Goal: Task Accomplishment & Management: Complete application form

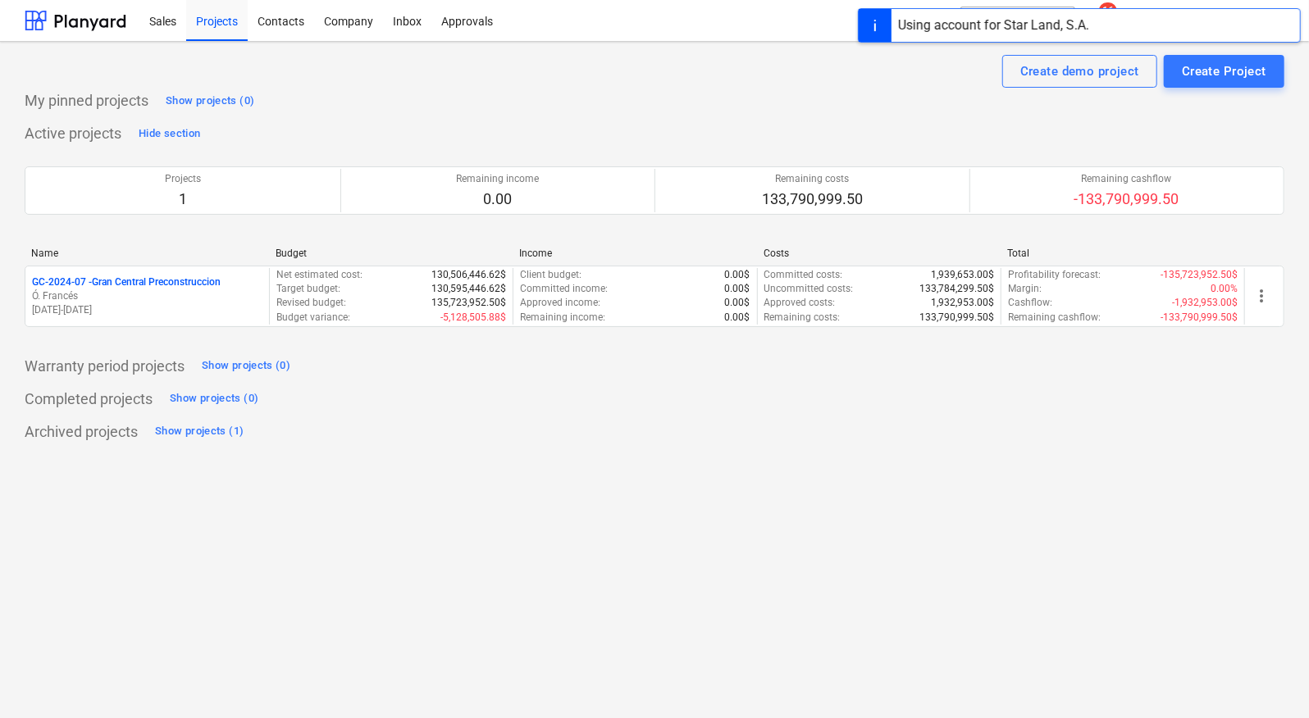
click at [1148, 4] on div "Using account for Star Land, S.A." at bounding box center [1079, 16] width 459 height 33
click at [1146, 11] on div "Using account for Star Land, S.A." at bounding box center [1079, 25] width 443 height 34
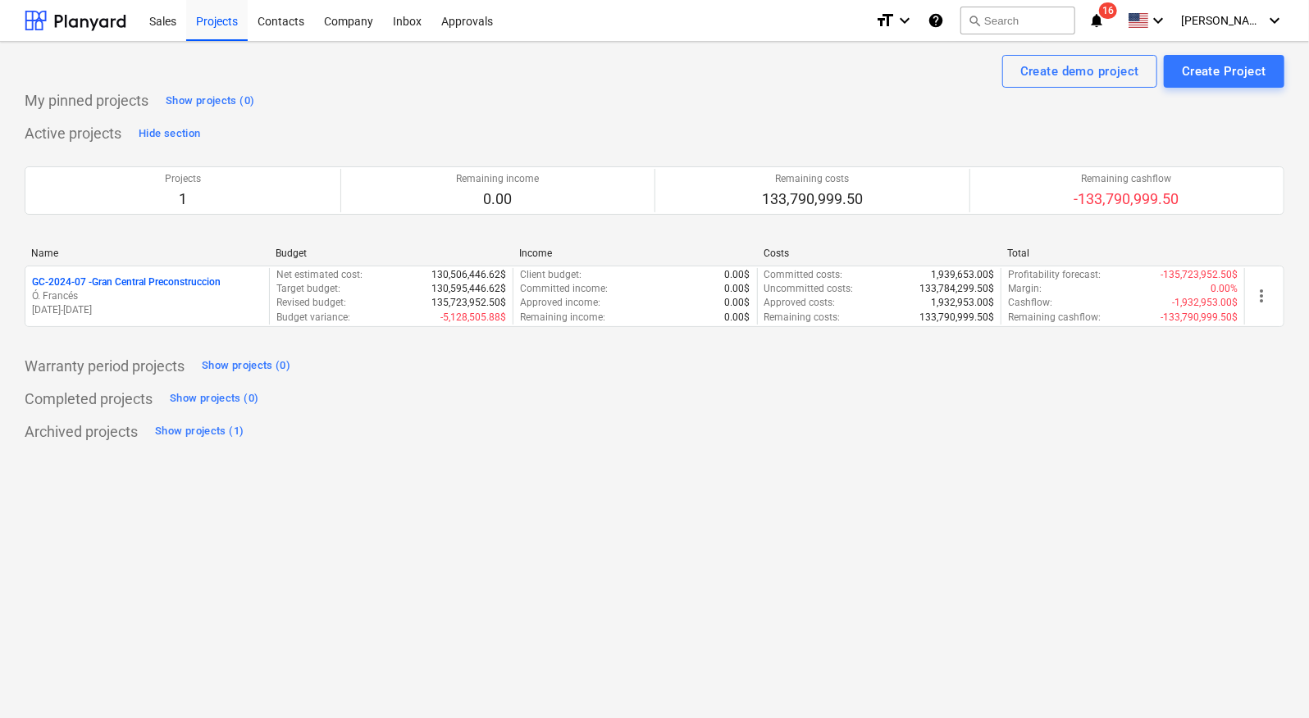
click at [1105, 25] on icon "notifications" at bounding box center [1096, 21] width 16 height 20
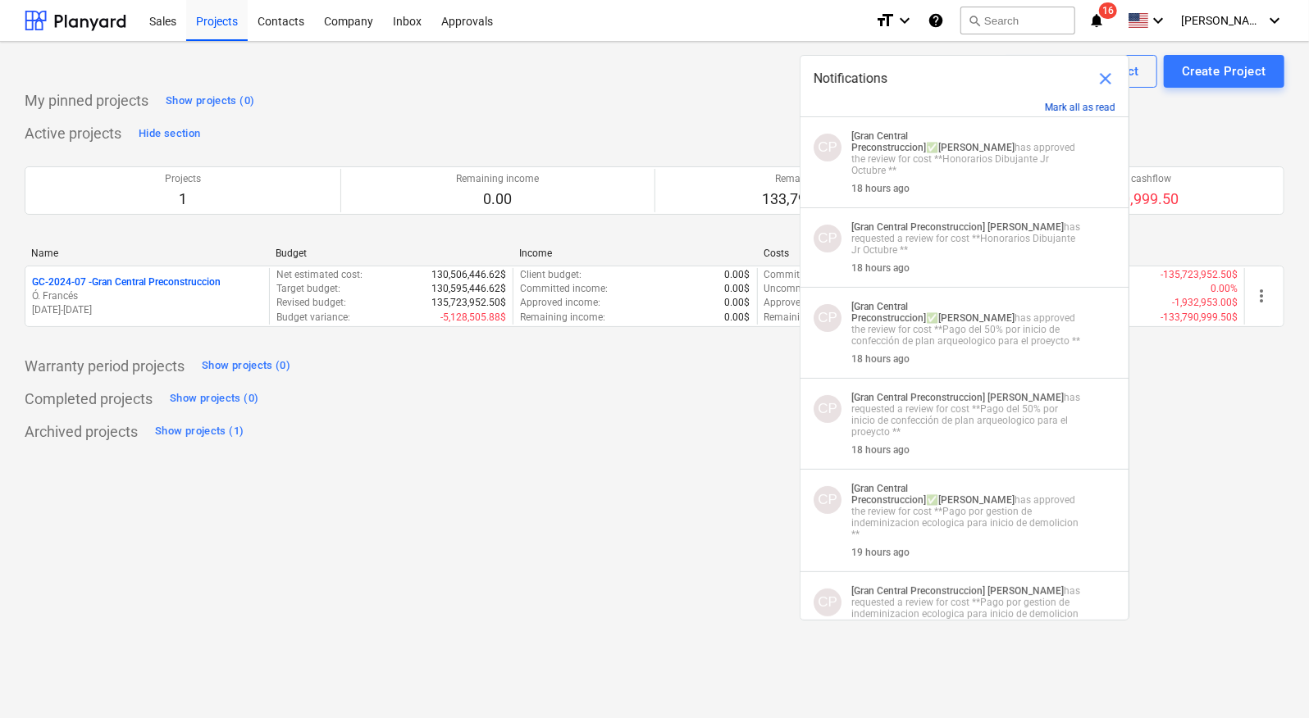
click at [1064, 107] on button "Mark all as read" at bounding box center [1080, 107] width 71 height 11
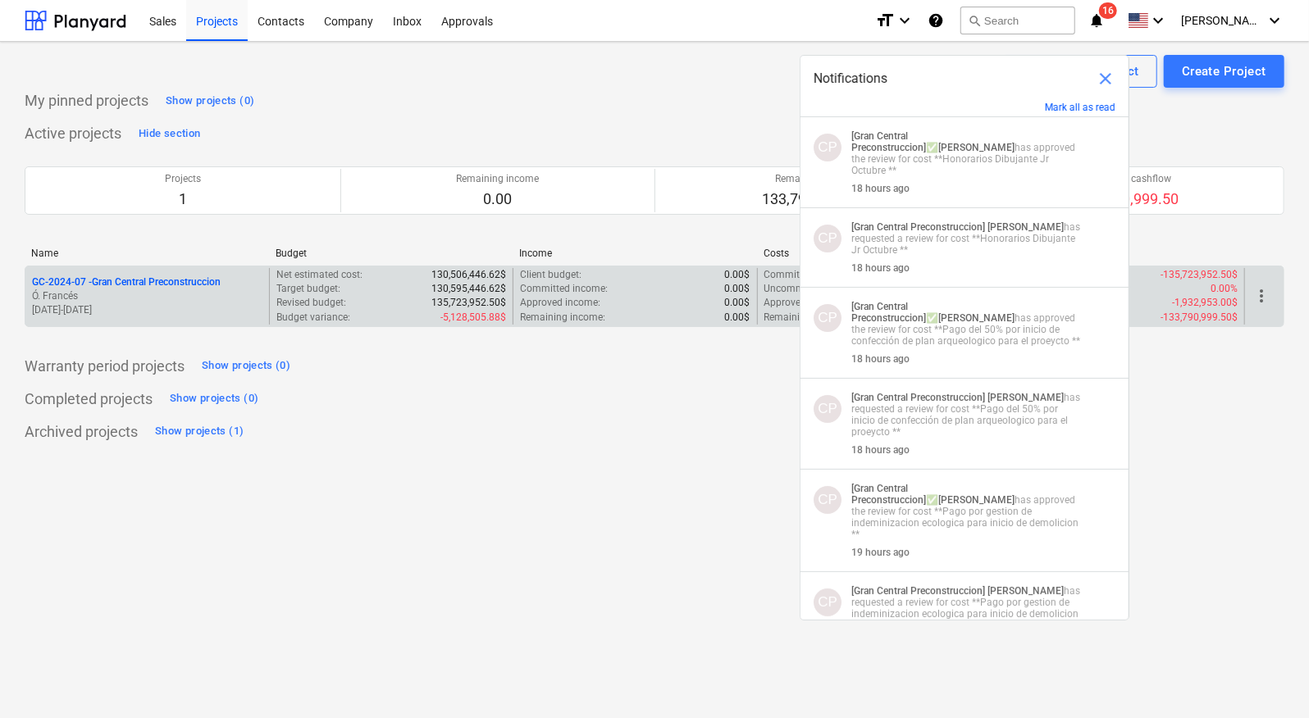
click at [156, 278] on p "GC-2024-07 - Gran Central Preconstruccion" at bounding box center [126, 283] width 189 height 14
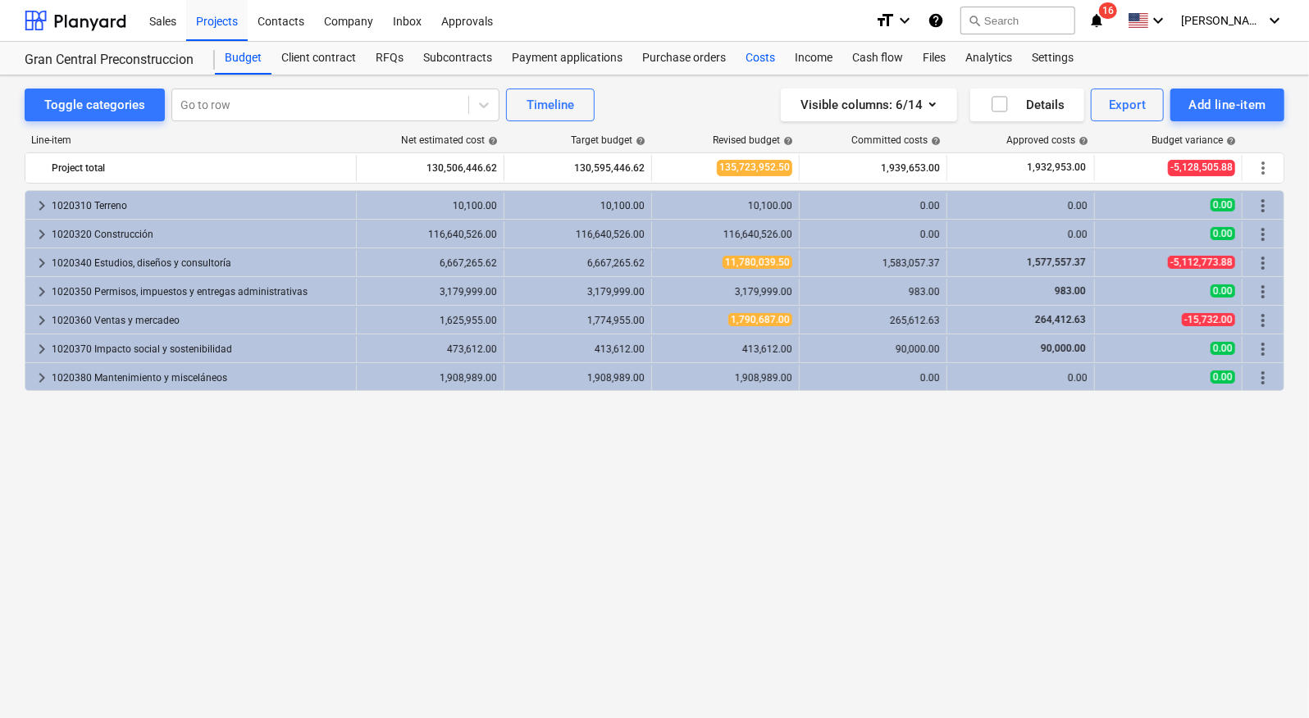
click at [765, 52] on div "Costs" at bounding box center [760, 58] width 49 height 33
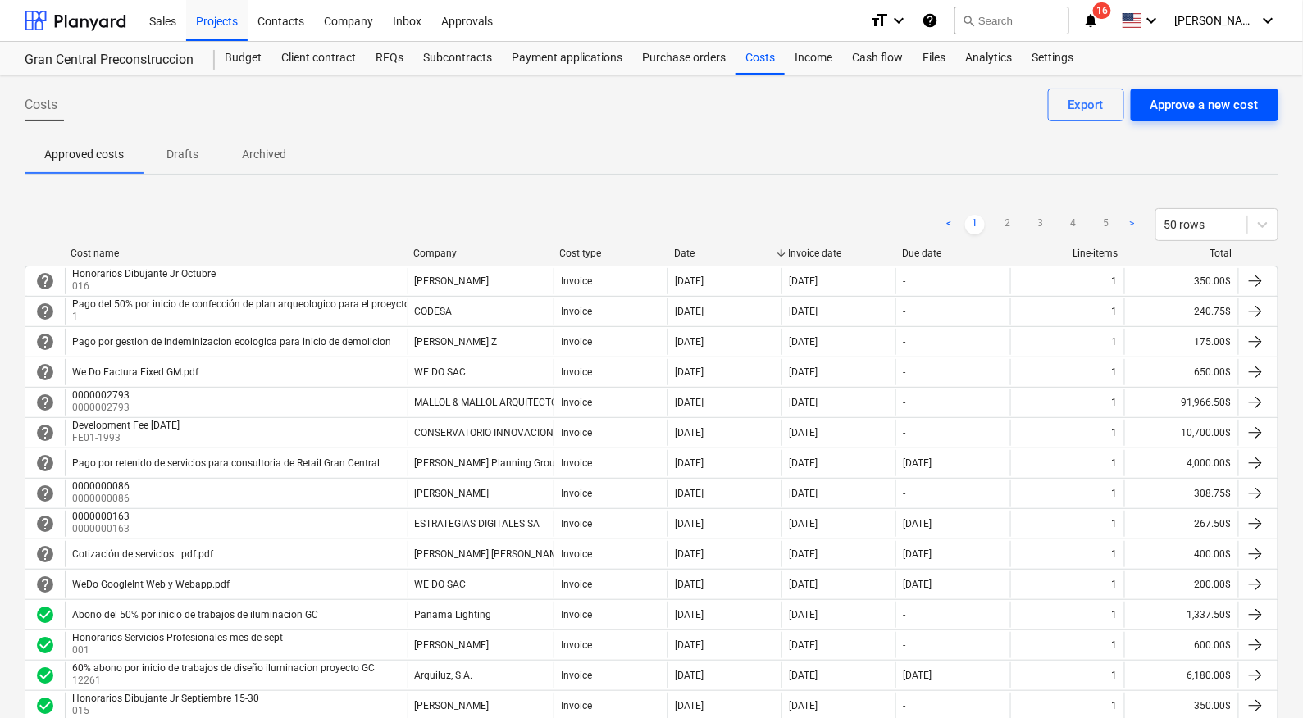
click at [1184, 112] on div "Approve a new cost" at bounding box center [1205, 104] width 108 height 21
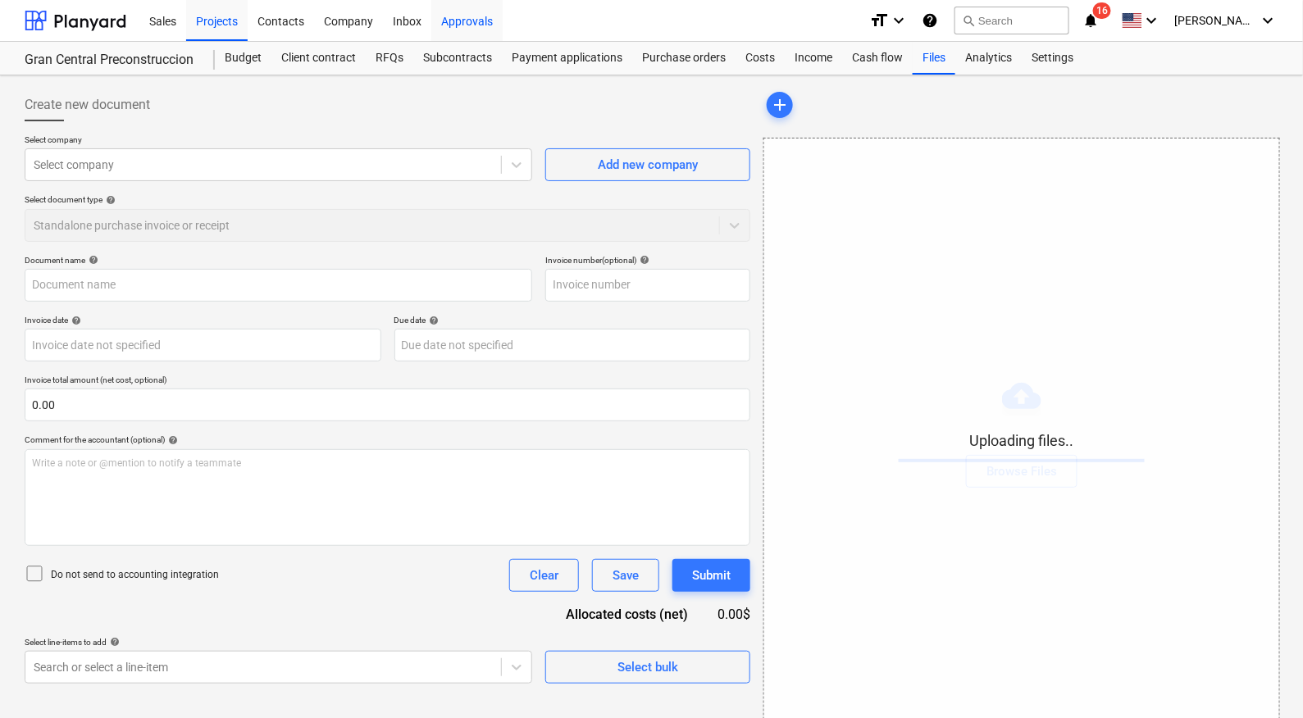
type input "2025-10_FACTURA OCTUBRE_FE-20250000001363102430.pdf"
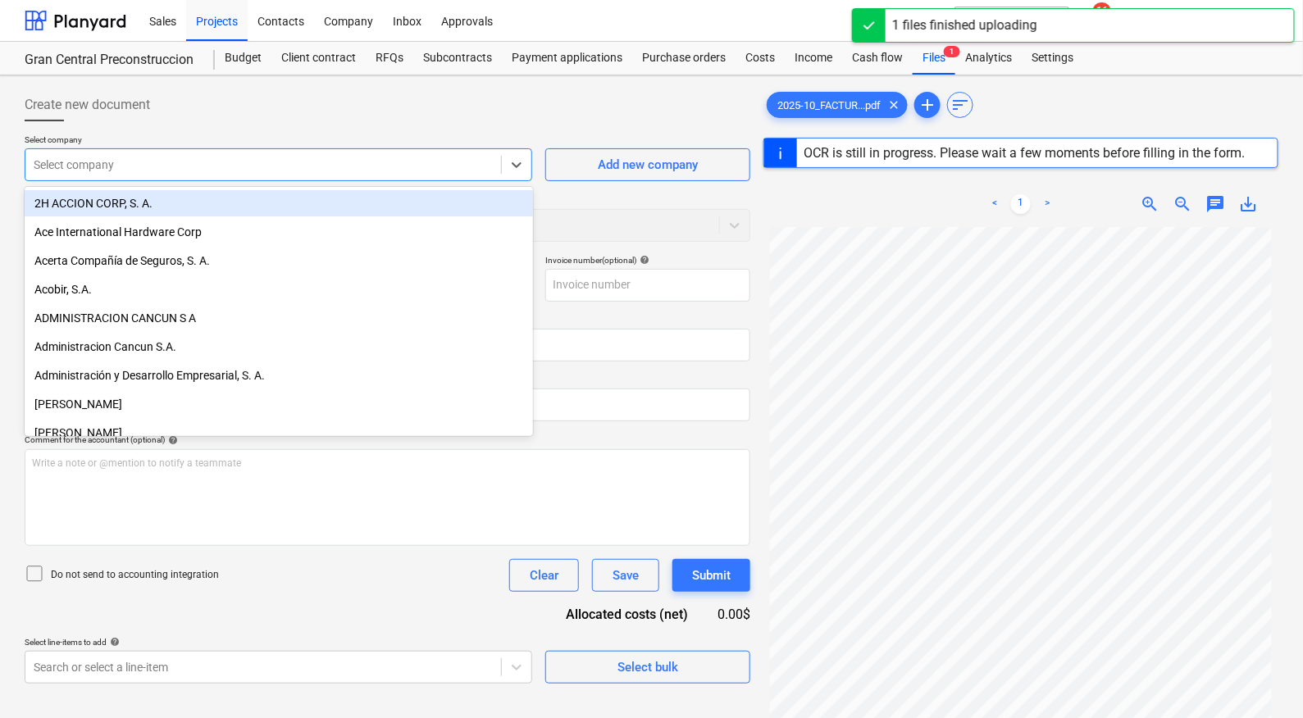
click at [321, 165] on div at bounding box center [263, 165] width 459 height 16
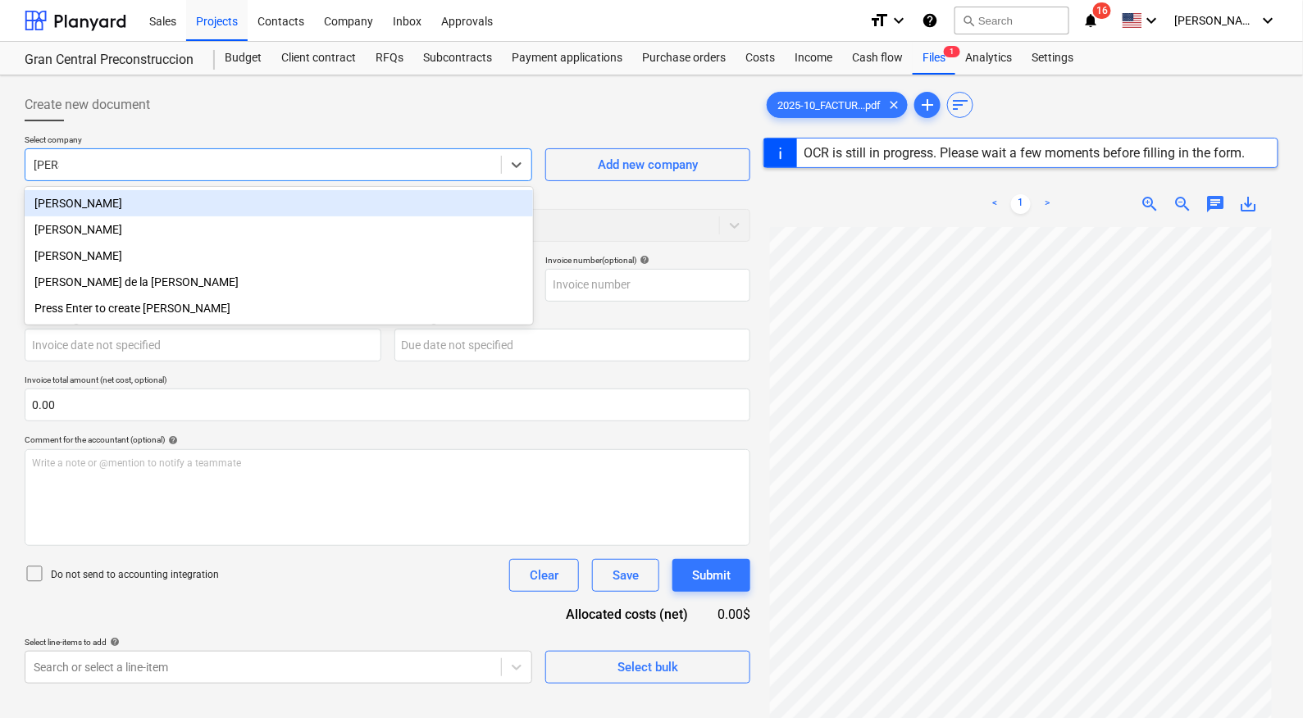
type input "[PERSON_NAME]"
type input "1"
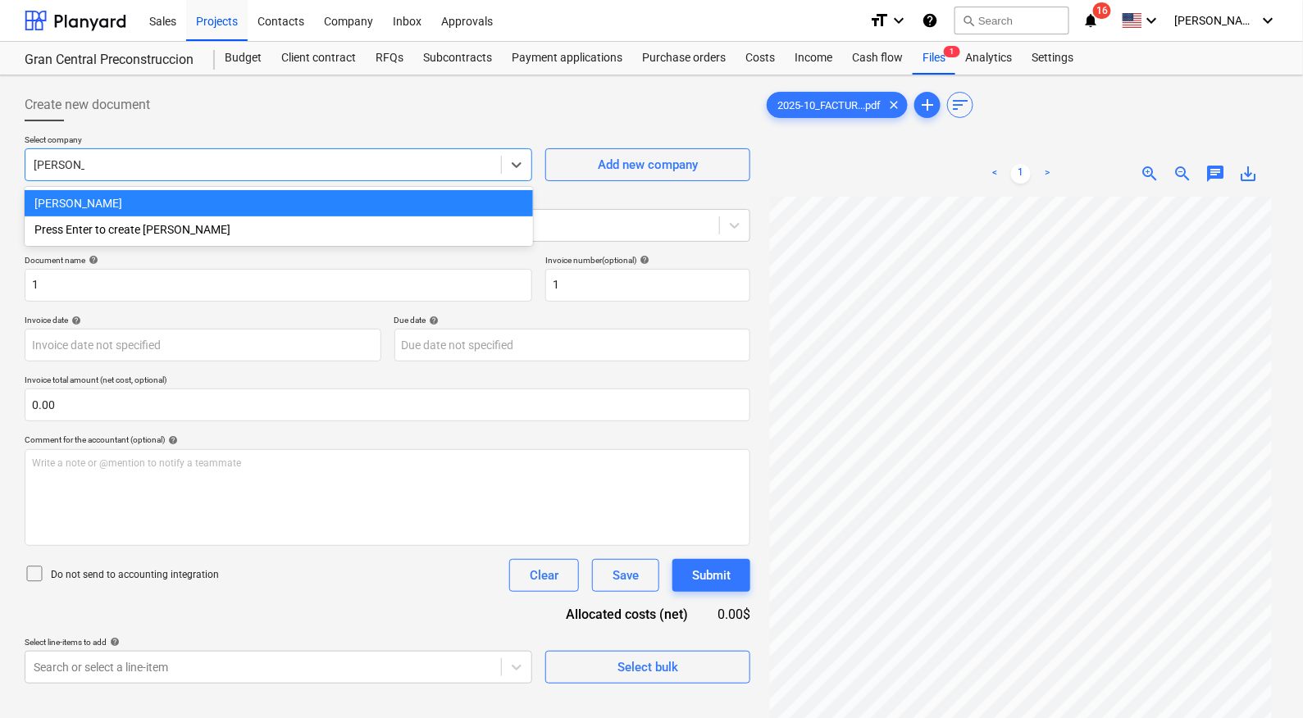
type input "[PERSON_NAME]"
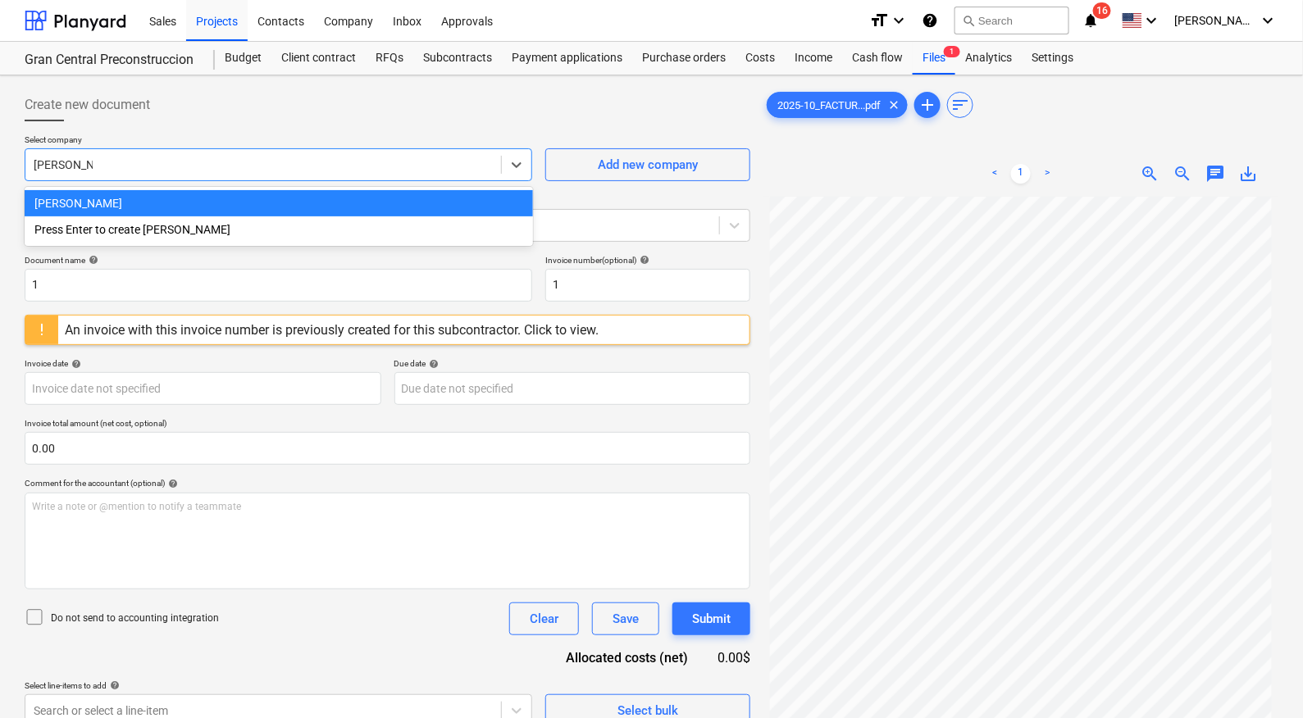
click at [297, 193] on div "[PERSON_NAME]" at bounding box center [279, 203] width 508 height 26
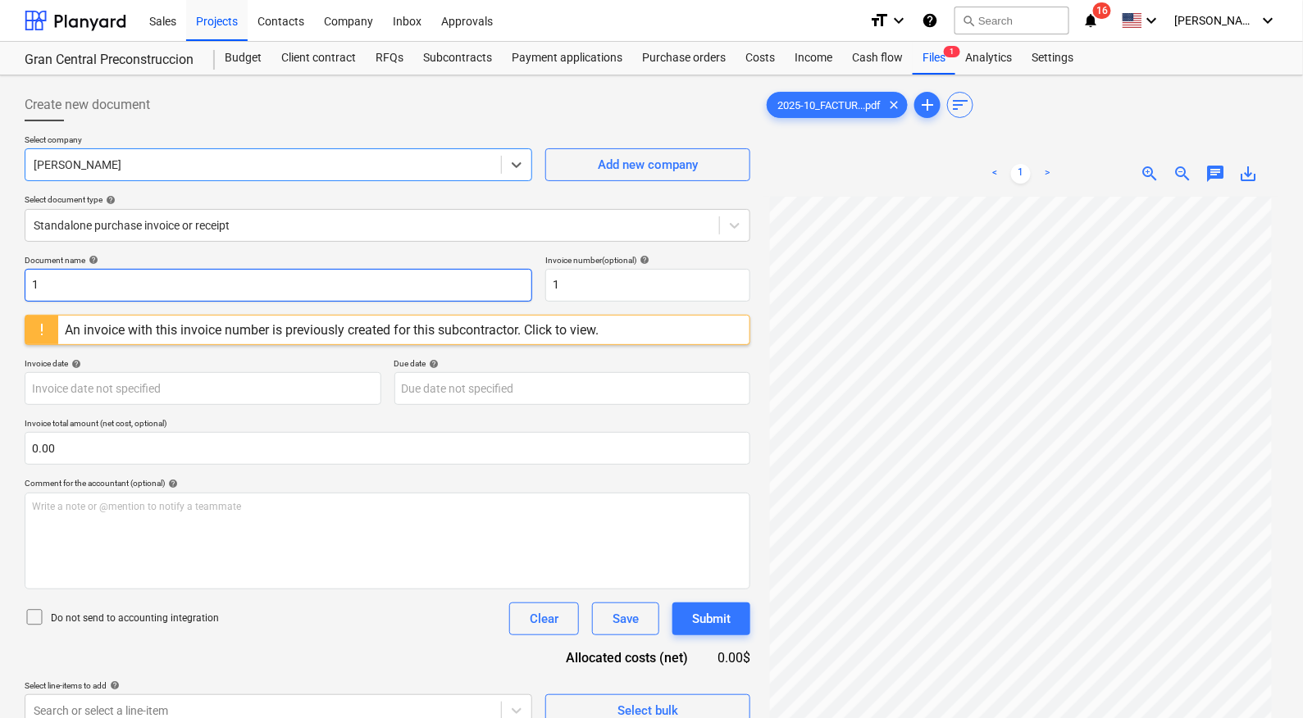
click at [213, 289] on input "1" at bounding box center [279, 285] width 508 height 33
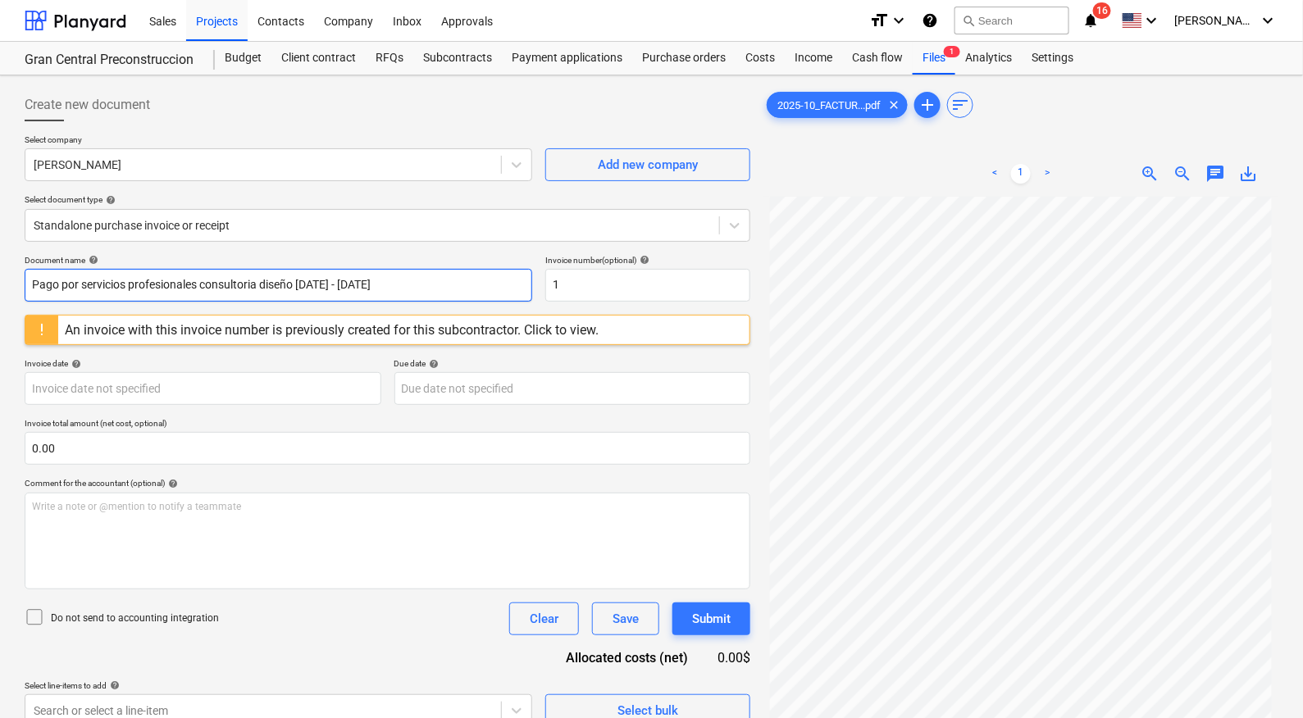
type input "Pago por servicios profesionales consultoria diseño [DATE] - [DATE]"
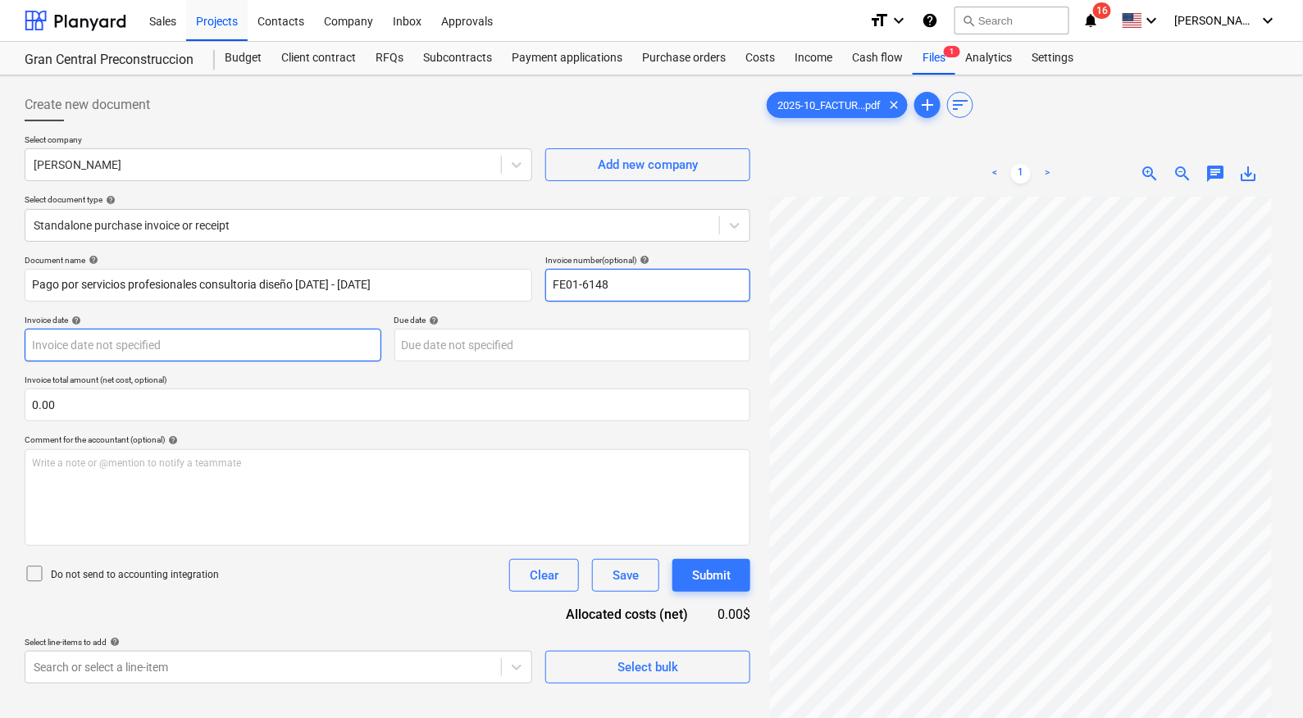
type input "FE01-6148"
click at [244, 350] on body "Sales Projects Contacts Company Inbox Approvals format_size keyboard_arrow_down…" at bounding box center [651, 359] width 1303 height 718
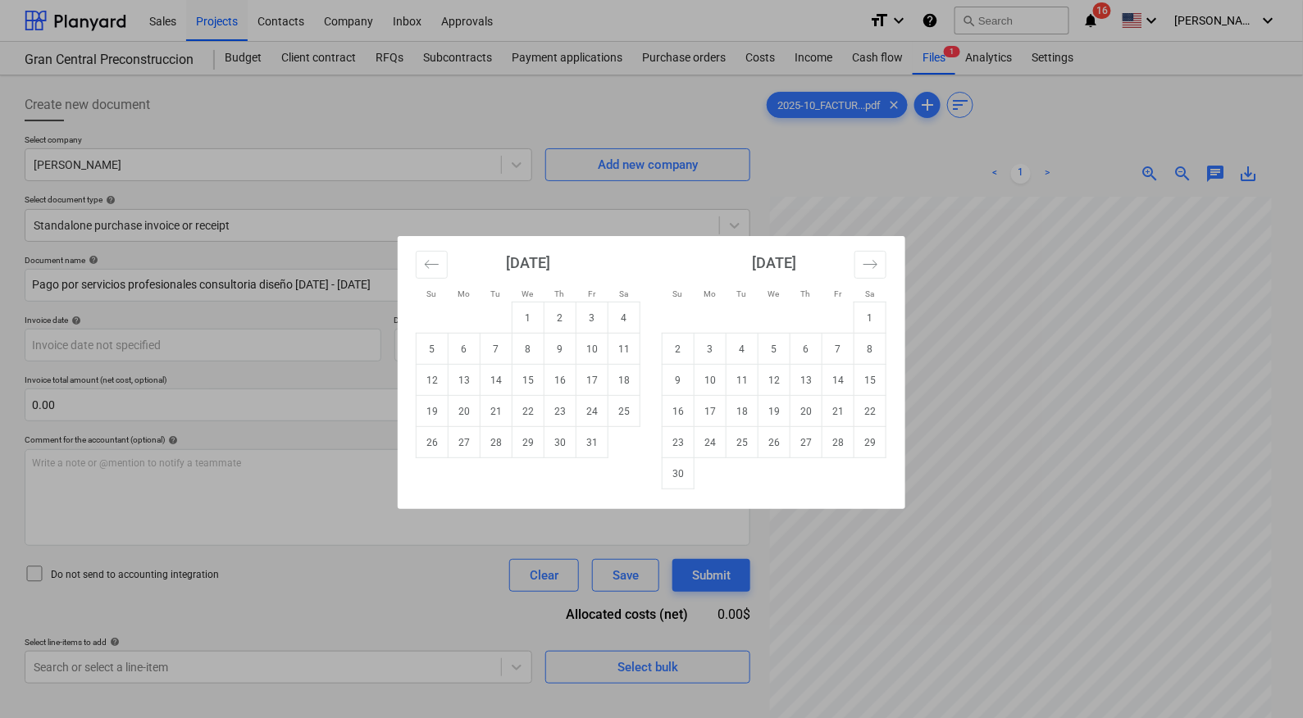
click at [937, 641] on div "Su Mo Tu We Th Fr Sa Su Mo Tu We Th Fr Sa [DATE] 1 2 3 4 5 6 7 8 9 10 11 12 13 …" at bounding box center [651, 359] width 1303 height 718
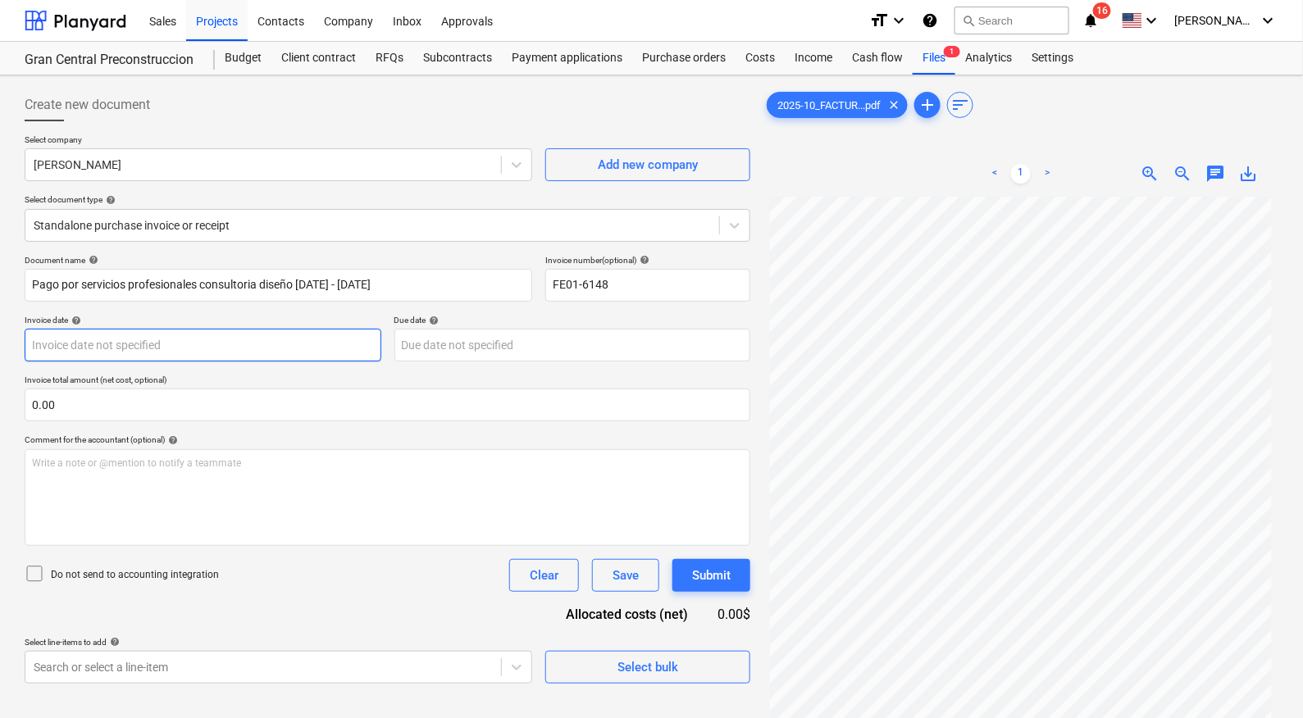
click at [208, 348] on body "Sales Projects Contacts Company Inbox Approvals format_size keyboard_arrow_down…" at bounding box center [651, 359] width 1303 height 718
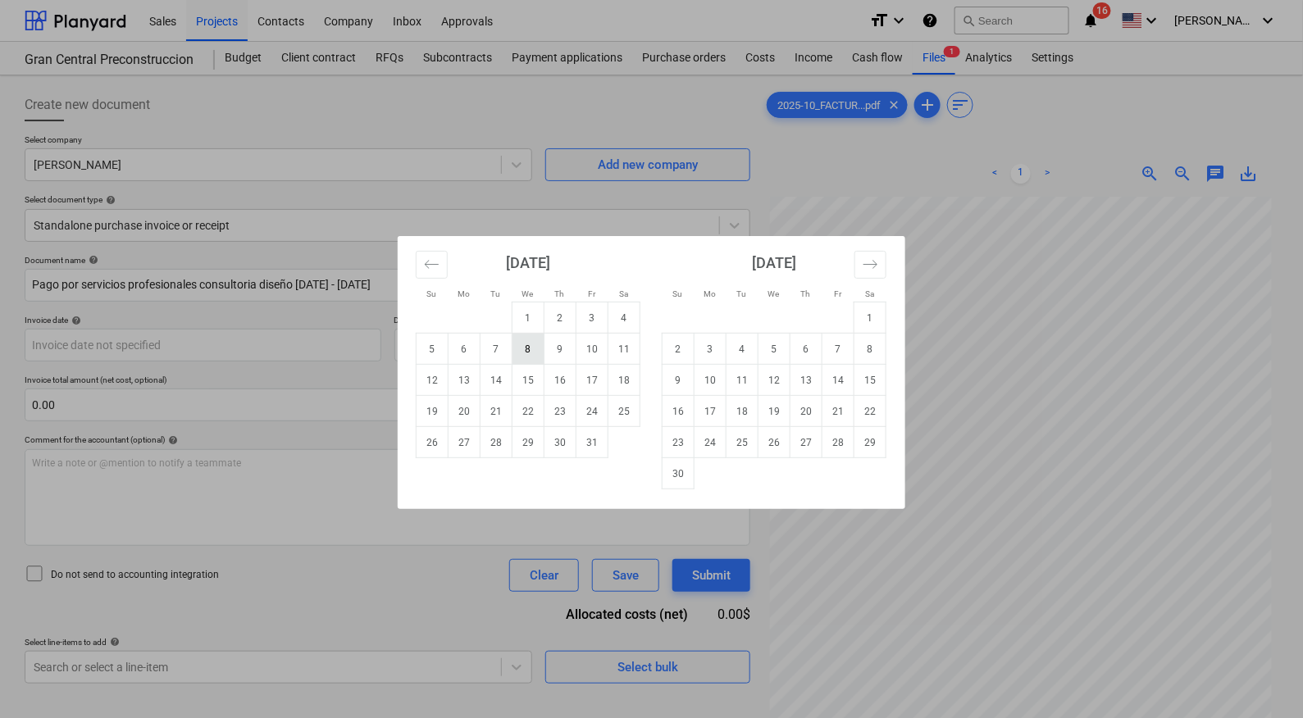
click at [536, 353] on td "8" at bounding box center [529, 349] width 32 height 31
type input "[DATE]"
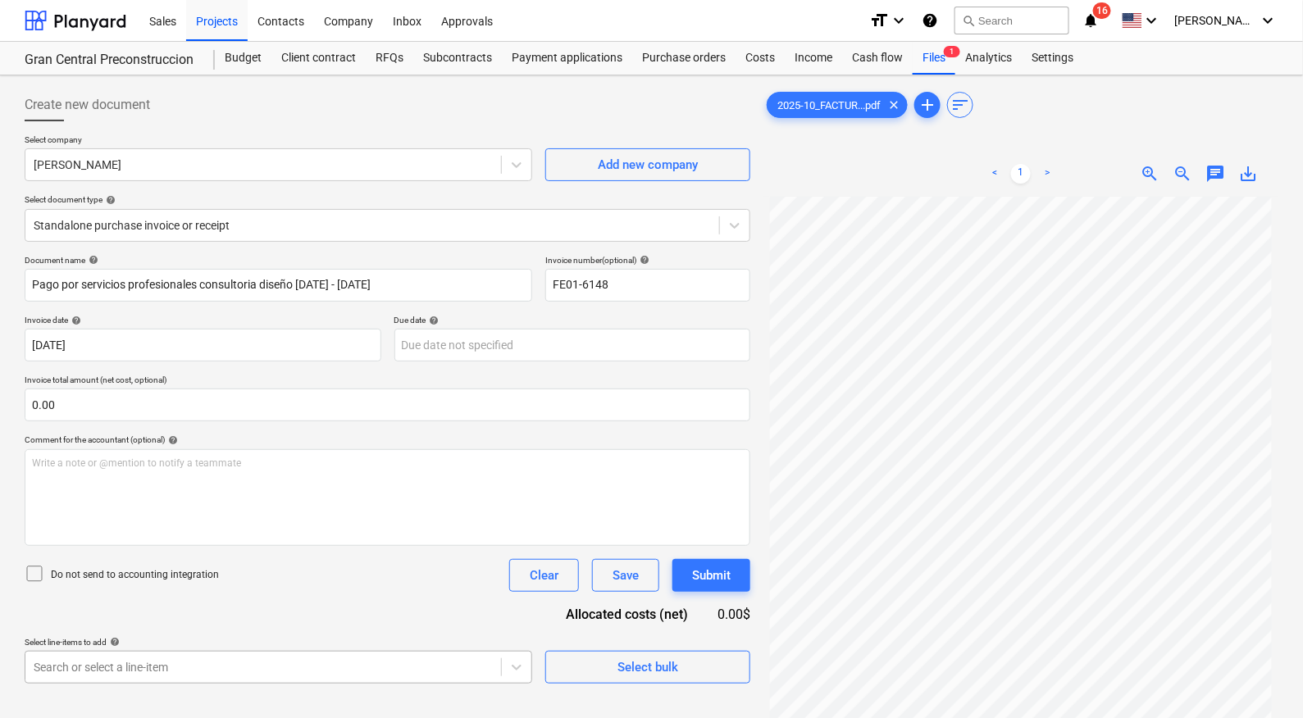
scroll to position [220, 0]
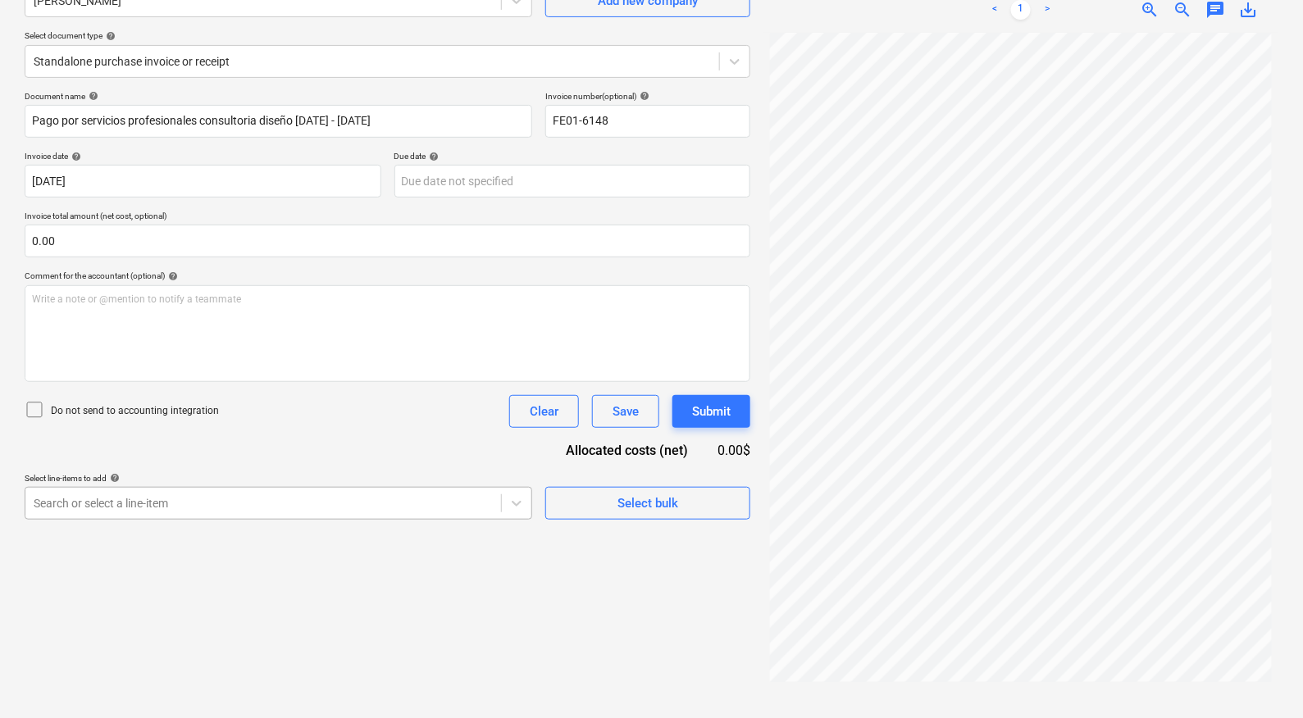
click at [425, 554] on body "Sales Projects Contacts Company Inbox Approvals format_size keyboard_arrow_down…" at bounding box center [651, 195] width 1303 height 718
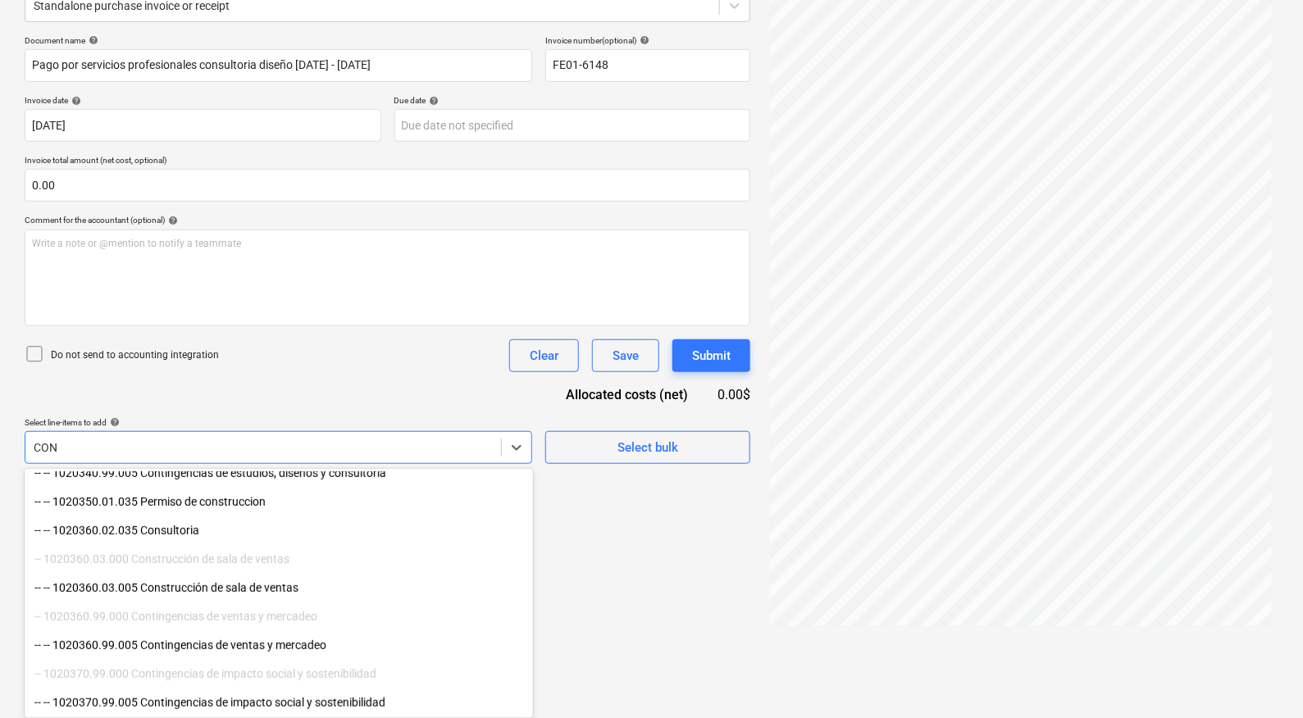
scroll to position [356, 0]
type input "CONSU"
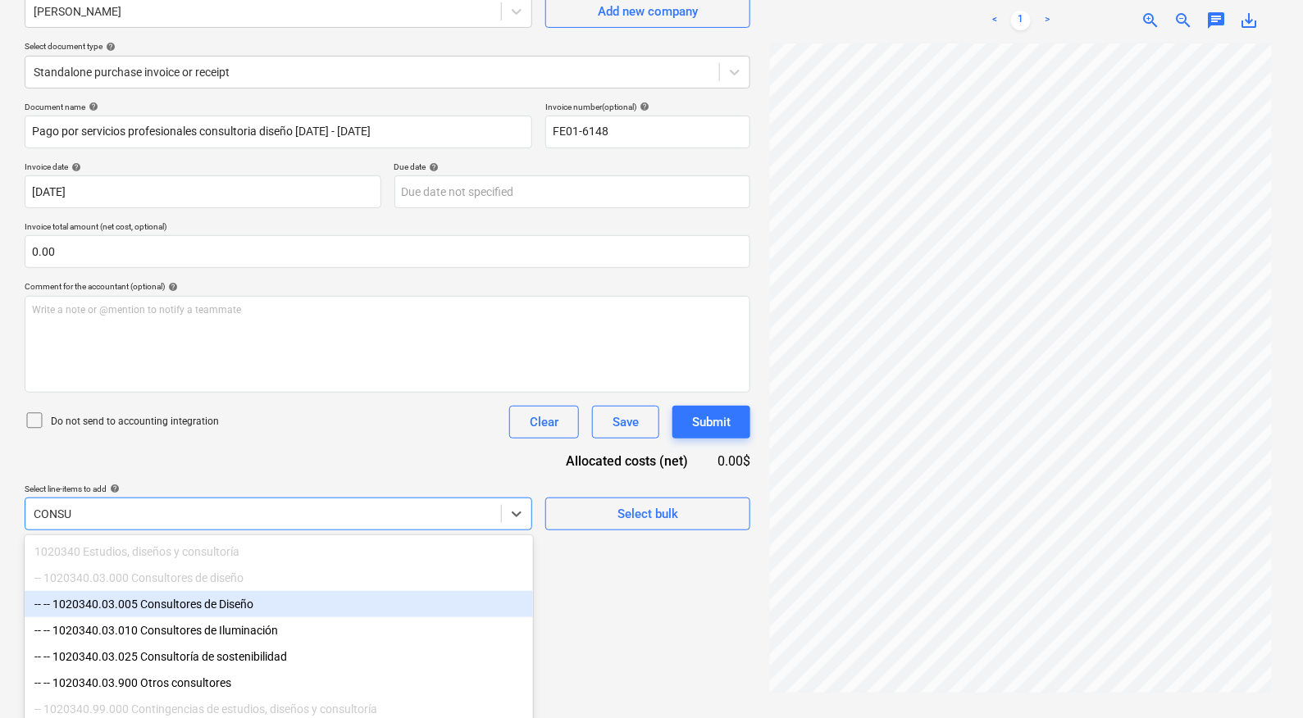
scroll to position [142, 0]
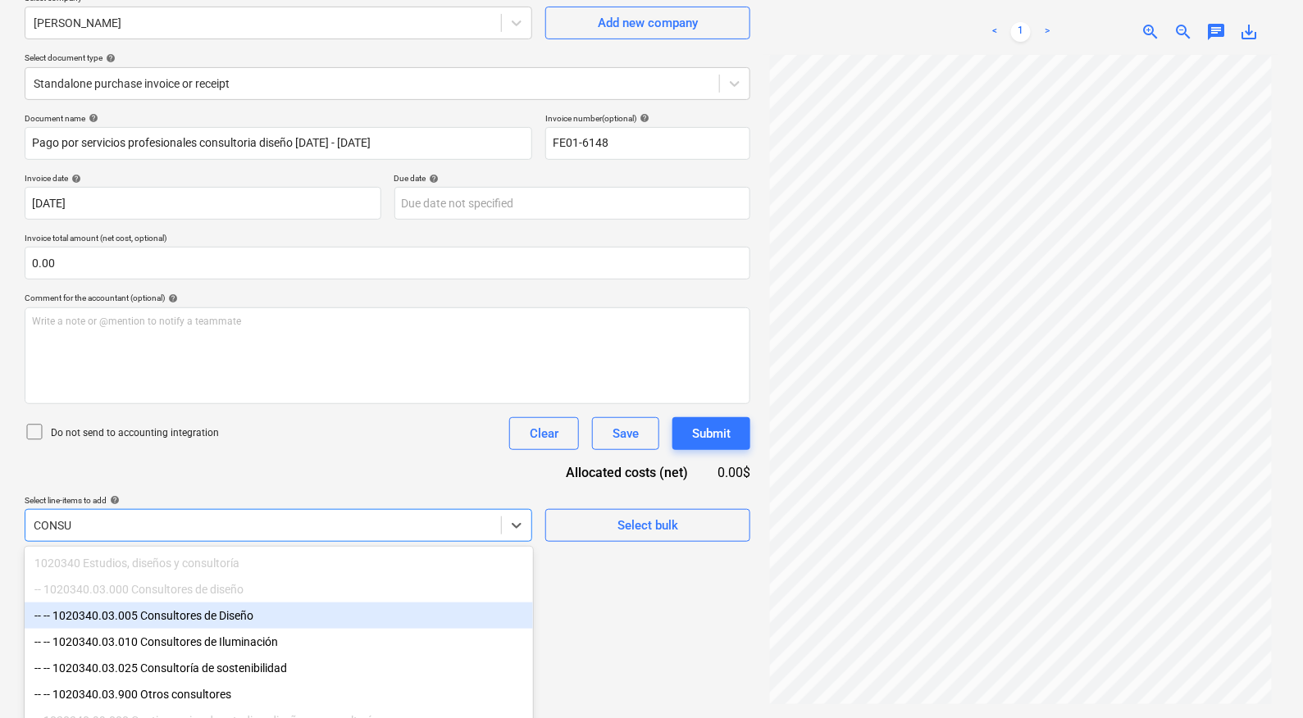
click at [281, 623] on div "-- -- 1020340.03.005 Consultores de Diseño" at bounding box center [279, 616] width 508 height 26
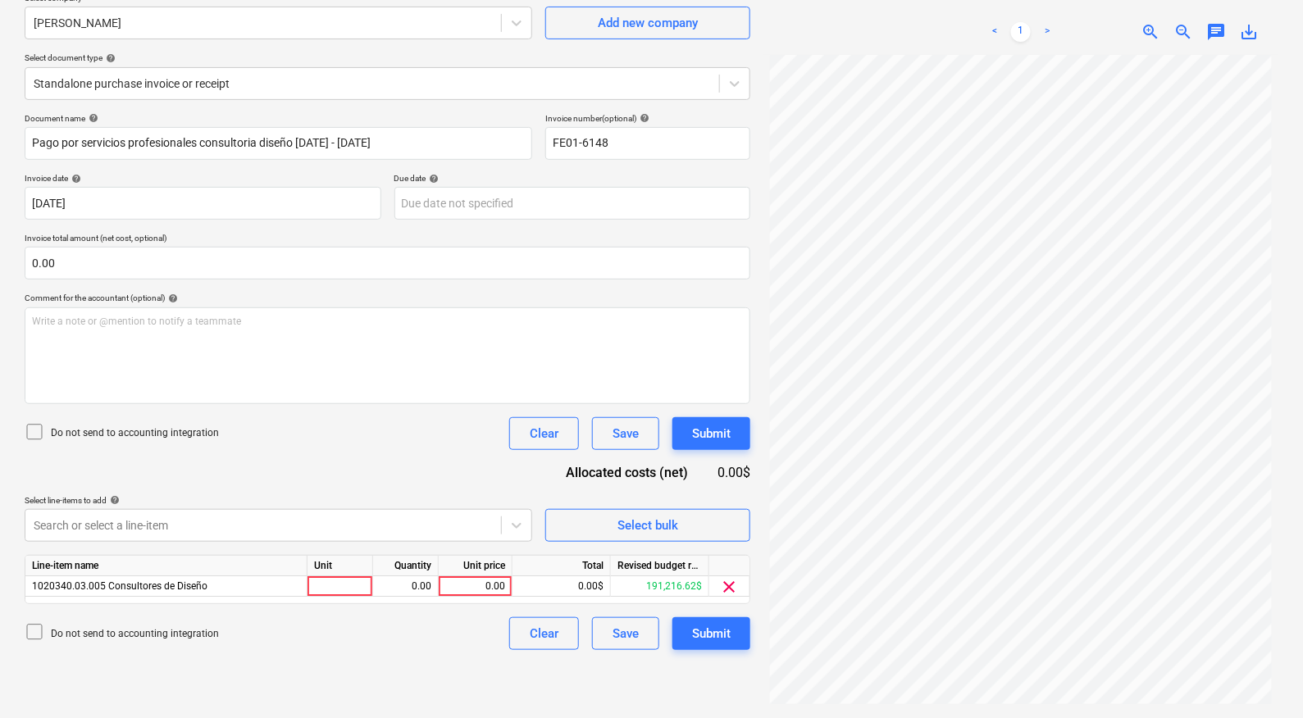
click at [633, 692] on div "Create new document Select company [PERSON_NAME] Add new company Select documen…" at bounding box center [387, 337] width 739 height 794
click at [307, 510] on body "Sales Projects Contacts Company Inbox Approvals format_size keyboard_arrow_down…" at bounding box center [651, 217] width 1303 height 718
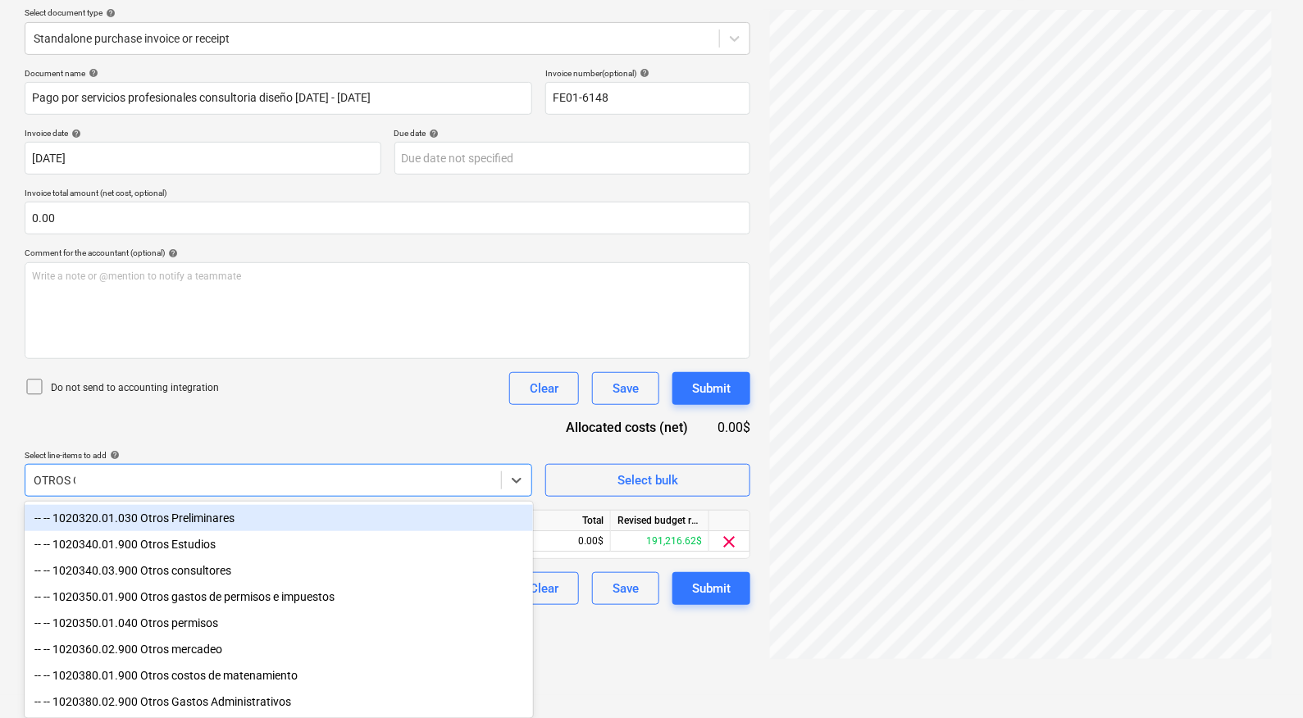
scroll to position [162, 0]
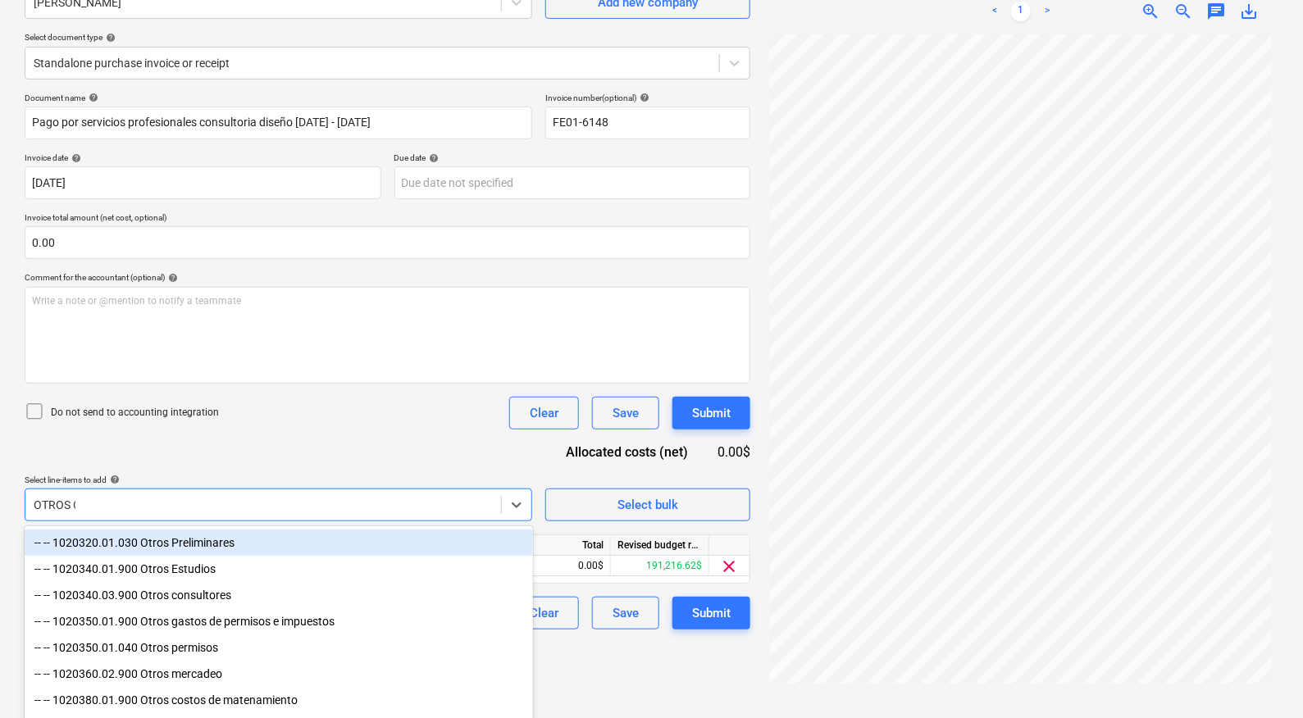
type input "OTROS CON"
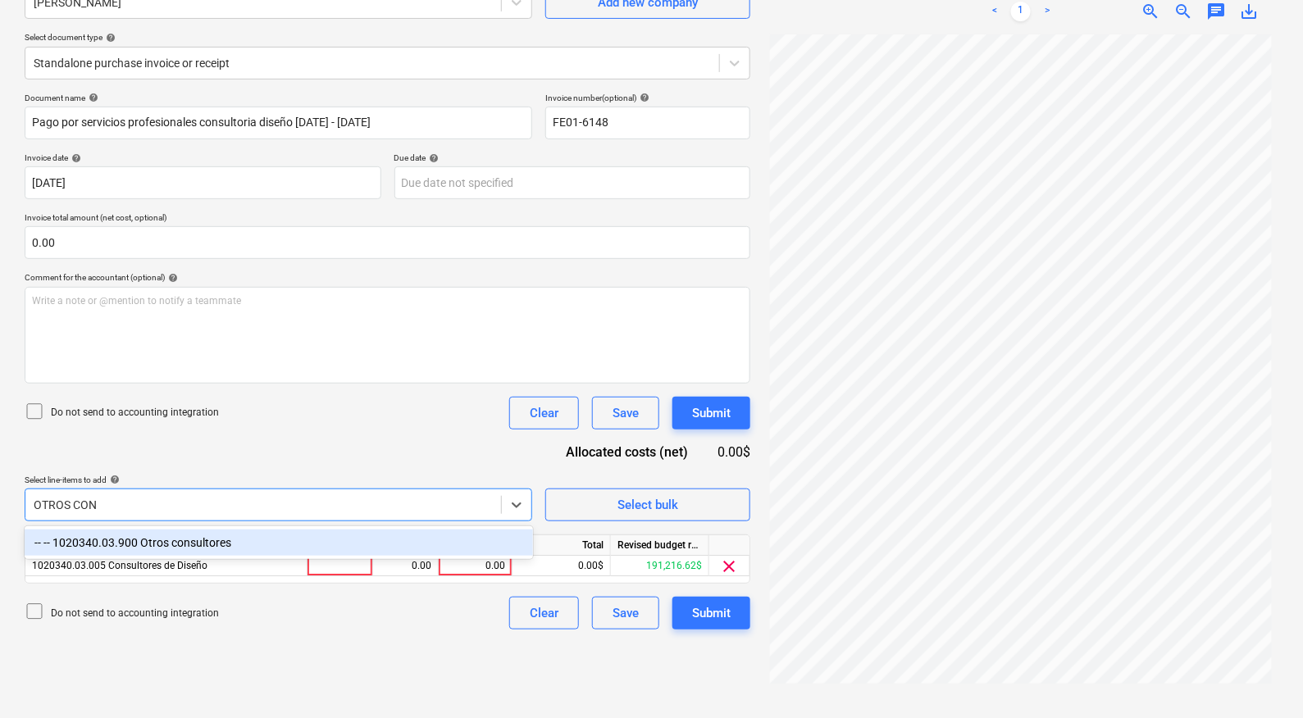
click at [303, 531] on div "-- -- 1020340.03.900 Otros consultores" at bounding box center [279, 543] width 508 height 26
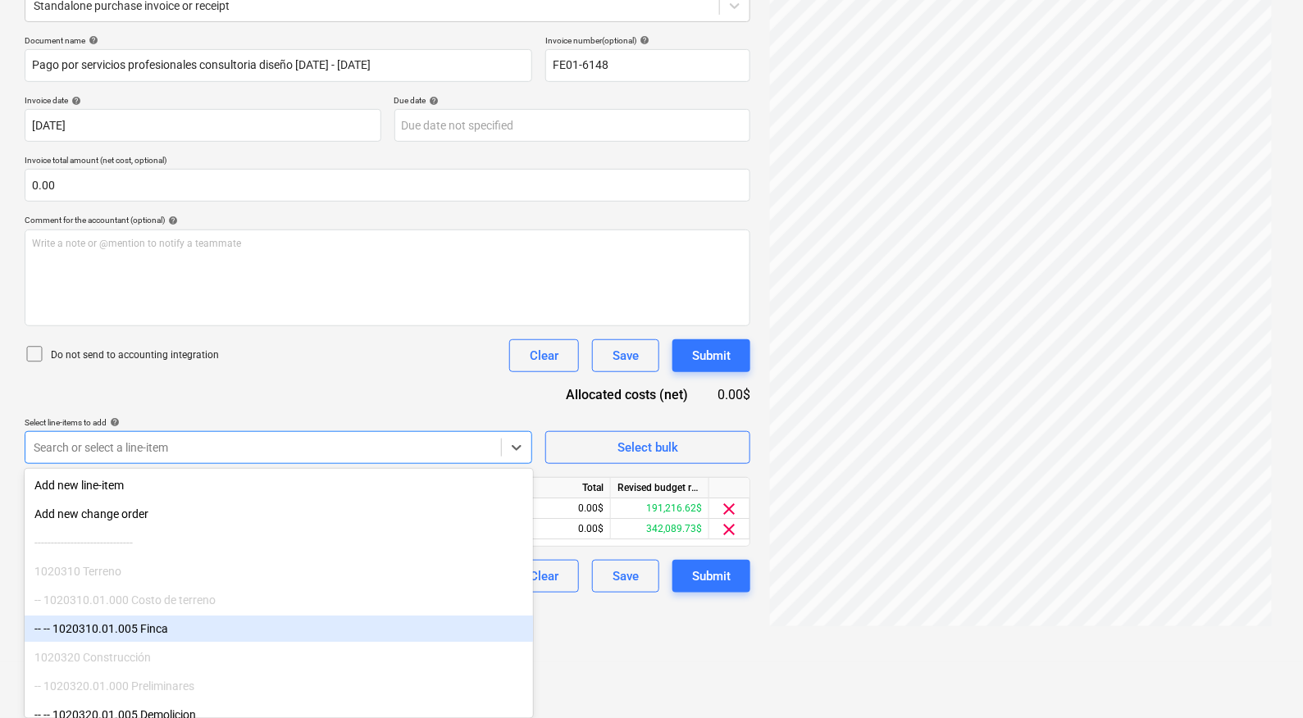
click at [646, 499] on html "Sales Projects Contacts Company Inbox Approvals format_size keyboard_arrow_down…" at bounding box center [651, 139] width 1303 height 718
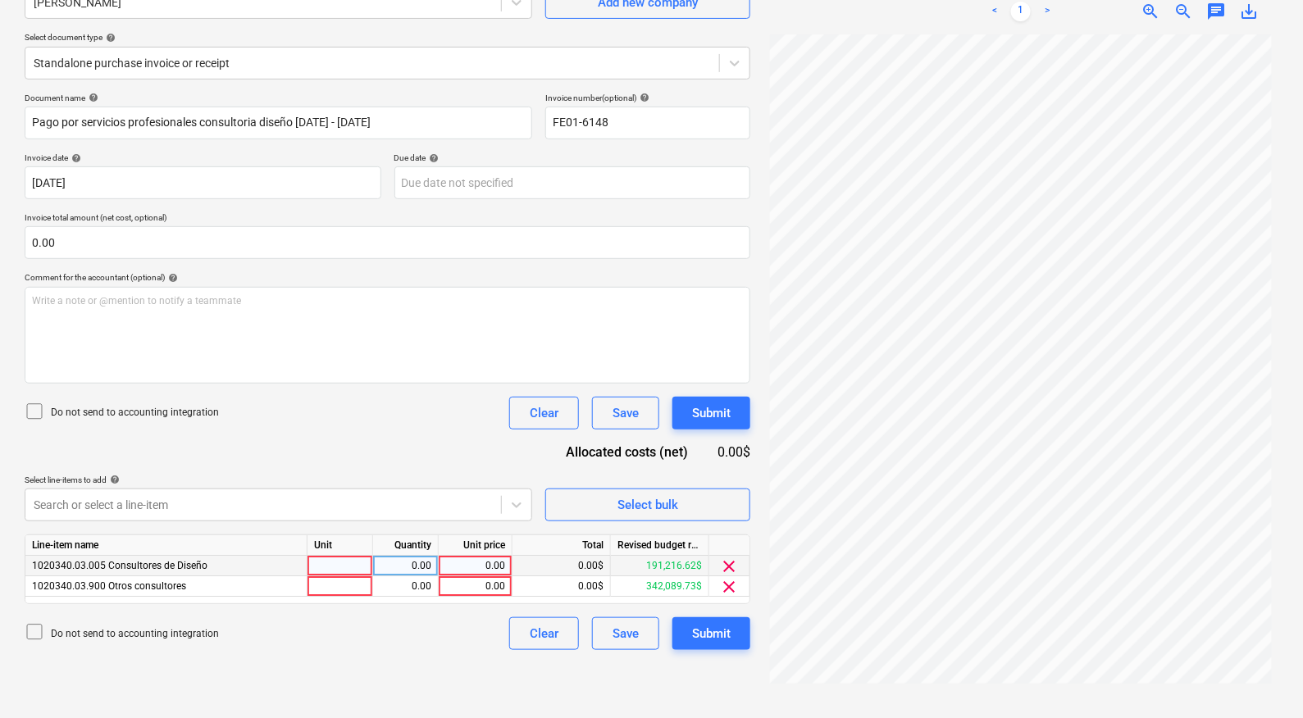
click at [718, 563] on div "clear" at bounding box center [729, 566] width 41 height 21
click at [729, 563] on span "clear" at bounding box center [730, 567] width 20 height 20
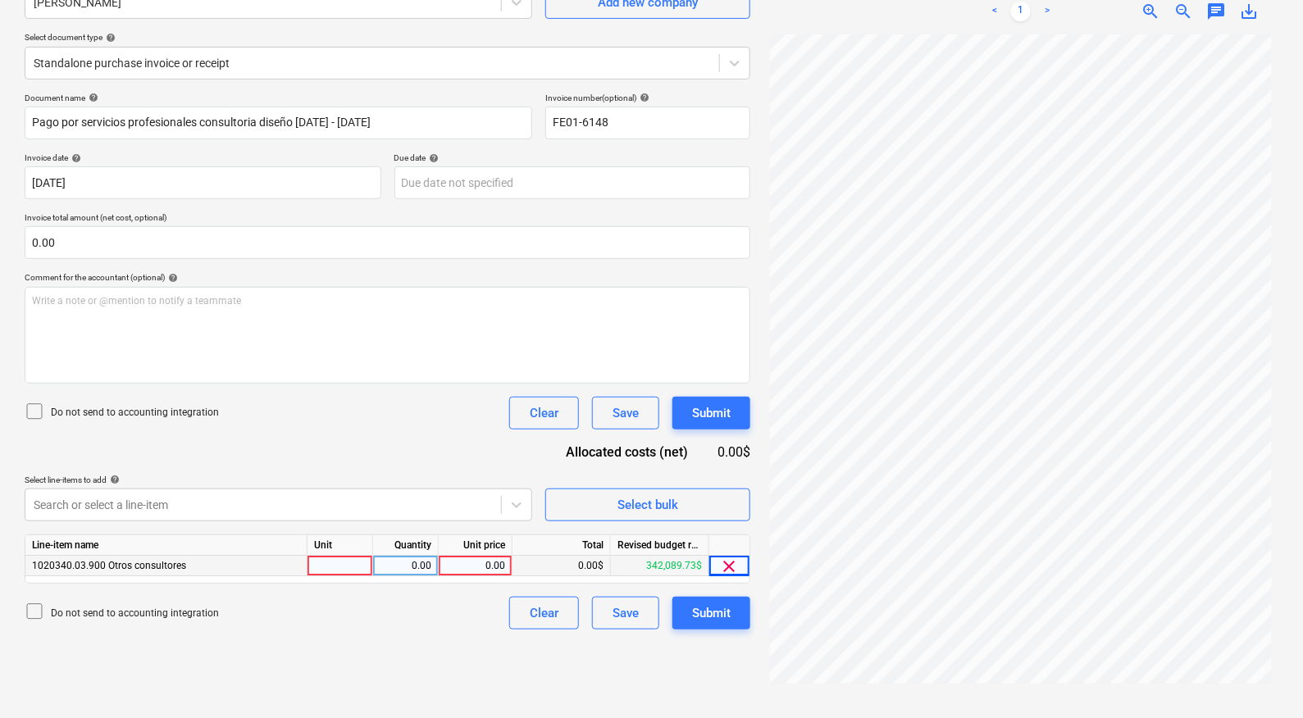
click at [490, 564] on div "0.00" at bounding box center [475, 566] width 60 height 21
type input "4280"
click at [346, 646] on div "Create new document Select company [PERSON_NAME] Add new company Select documen…" at bounding box center [387, 317] width 739 height 794
click at [745, 617] on button "Submit" at bounding box center [711, 613] width 78 height 33
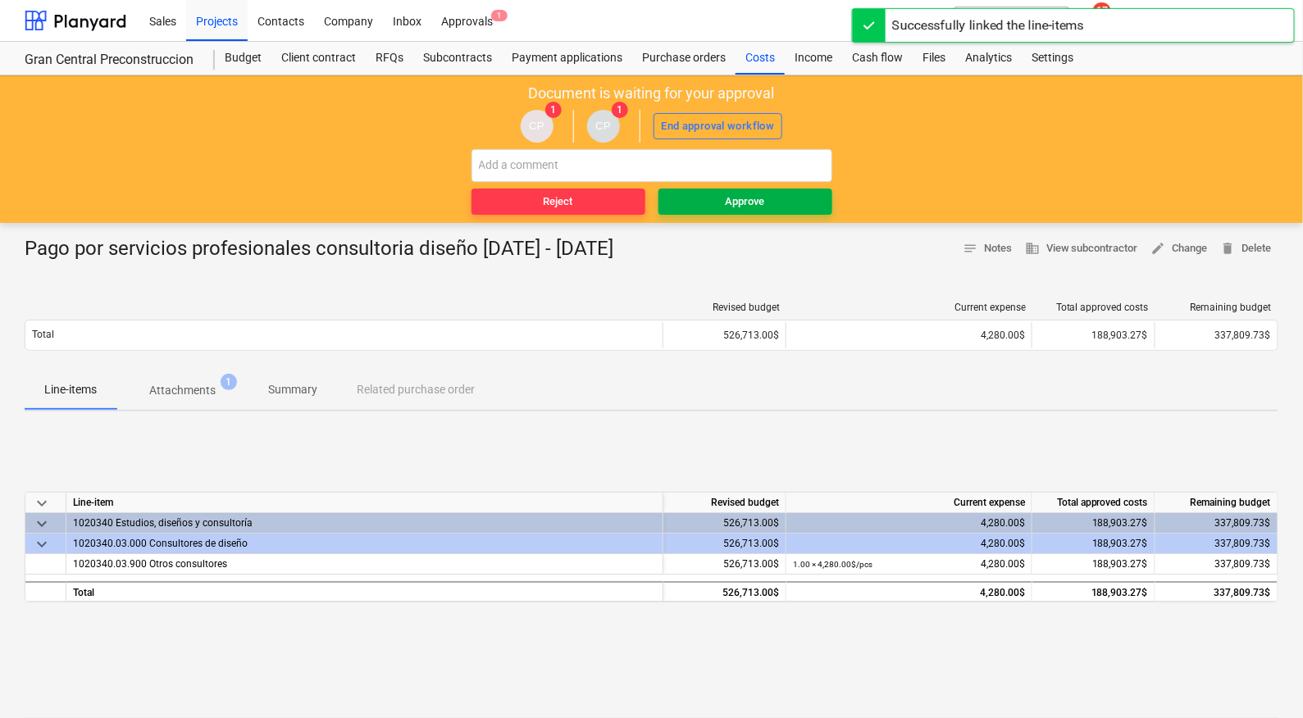
click at [724, 193] on span "Approve" at bounding box center [745, 202] width 161 height 19
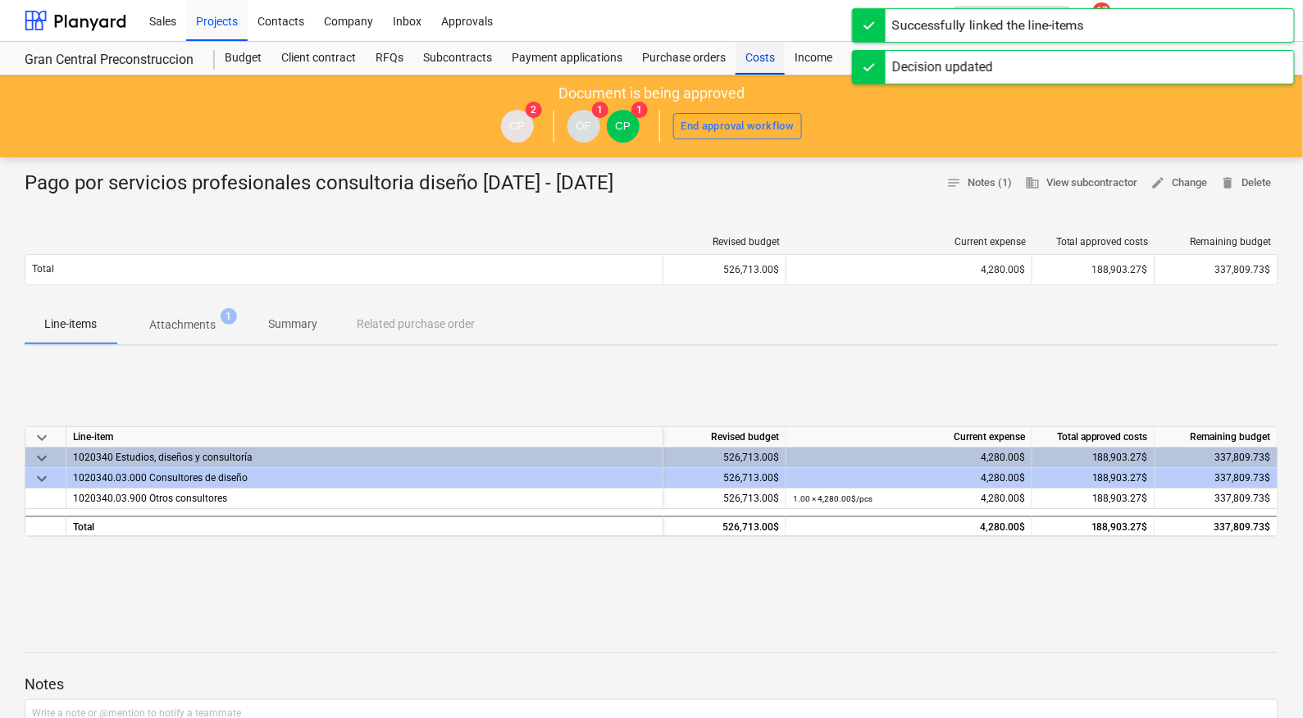
click at [768, 54] on div "Costs" at bounding box center [760, 58] width 49 height 33
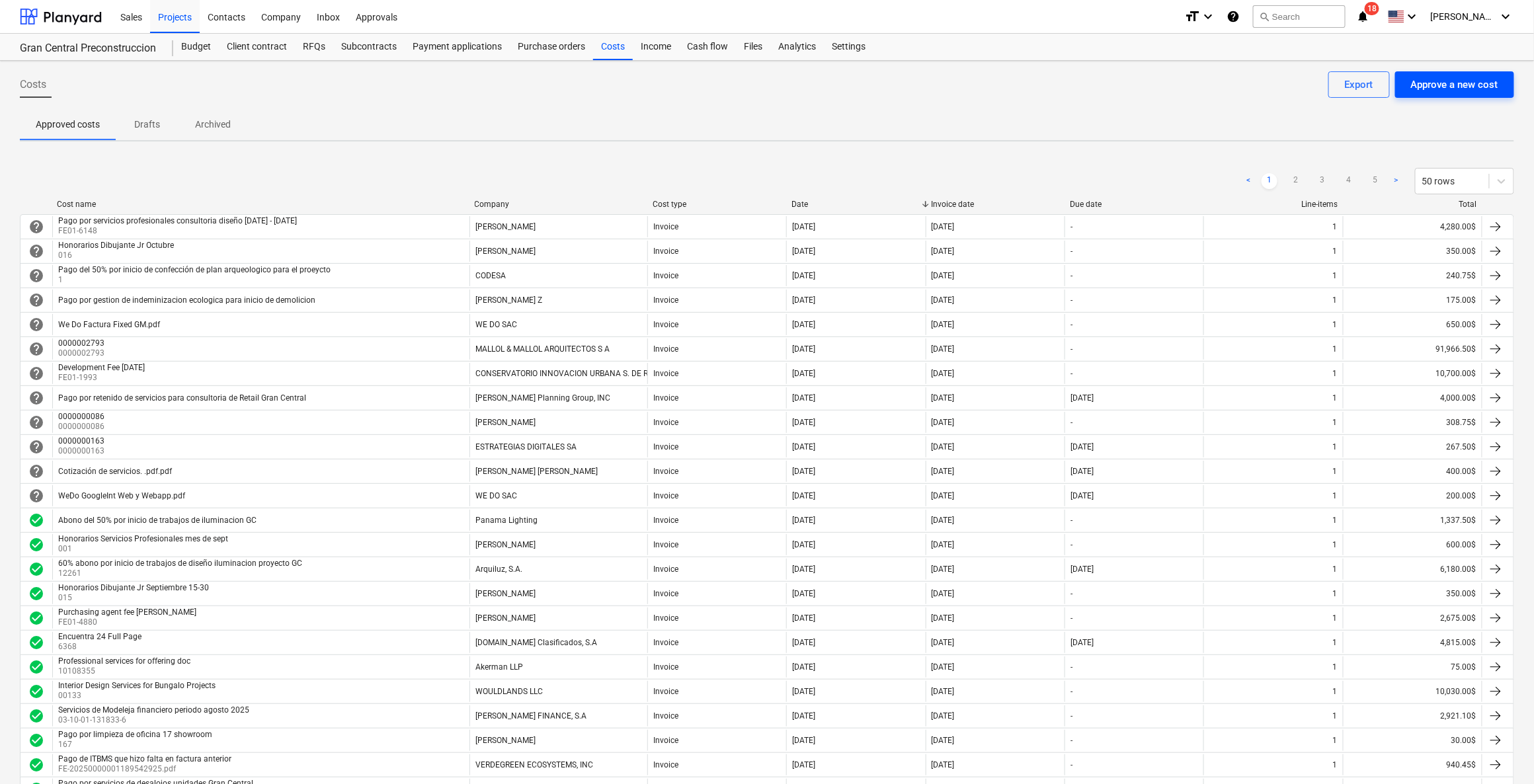
click at [1054, 82] on div "Approve a new cost" at bounding box center [1454, 84] width 87 height 17
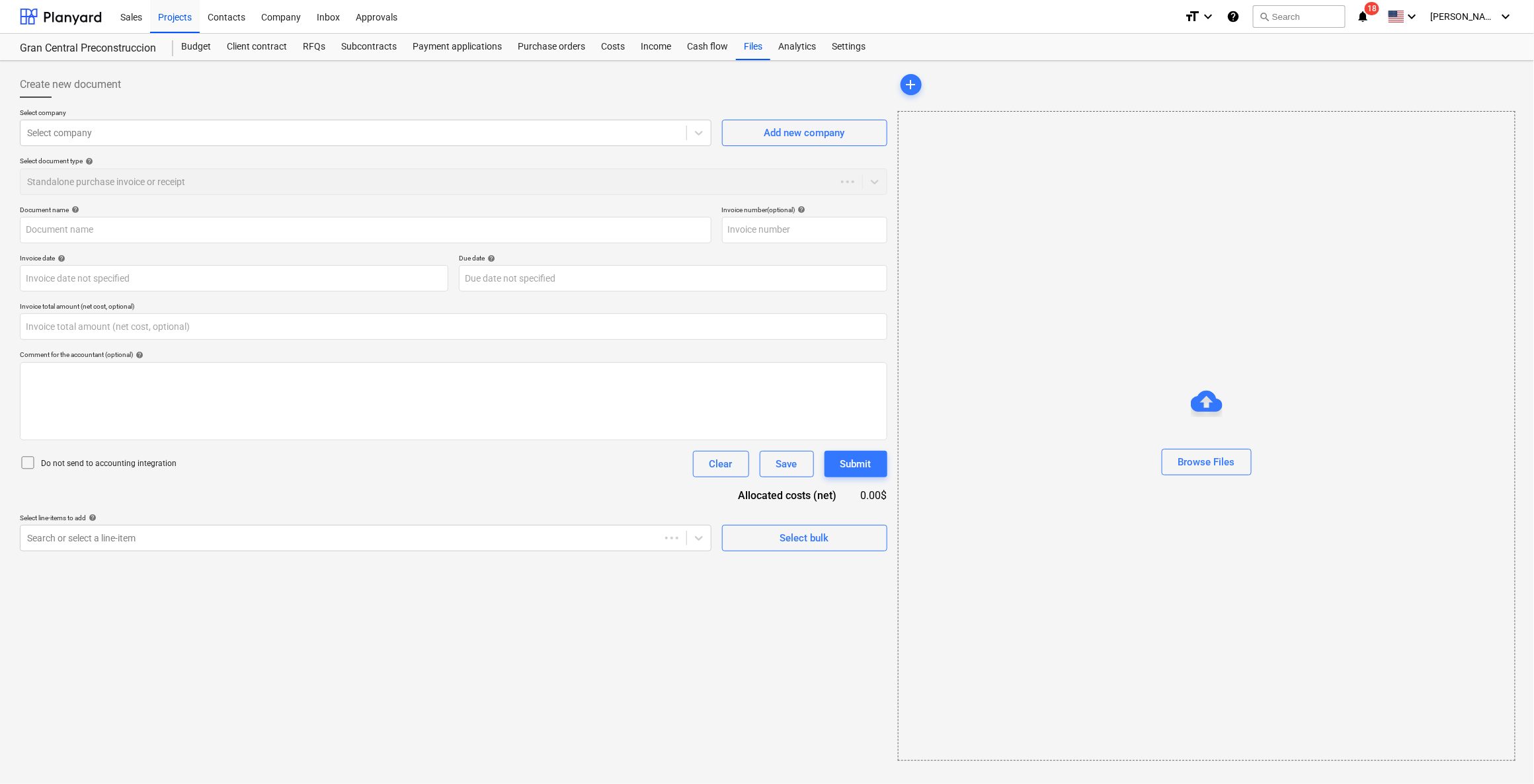
type input "0.00"
click at [1054, 463] on div "Browse Files" at bounding box center [1209, 462] width 57 height 17
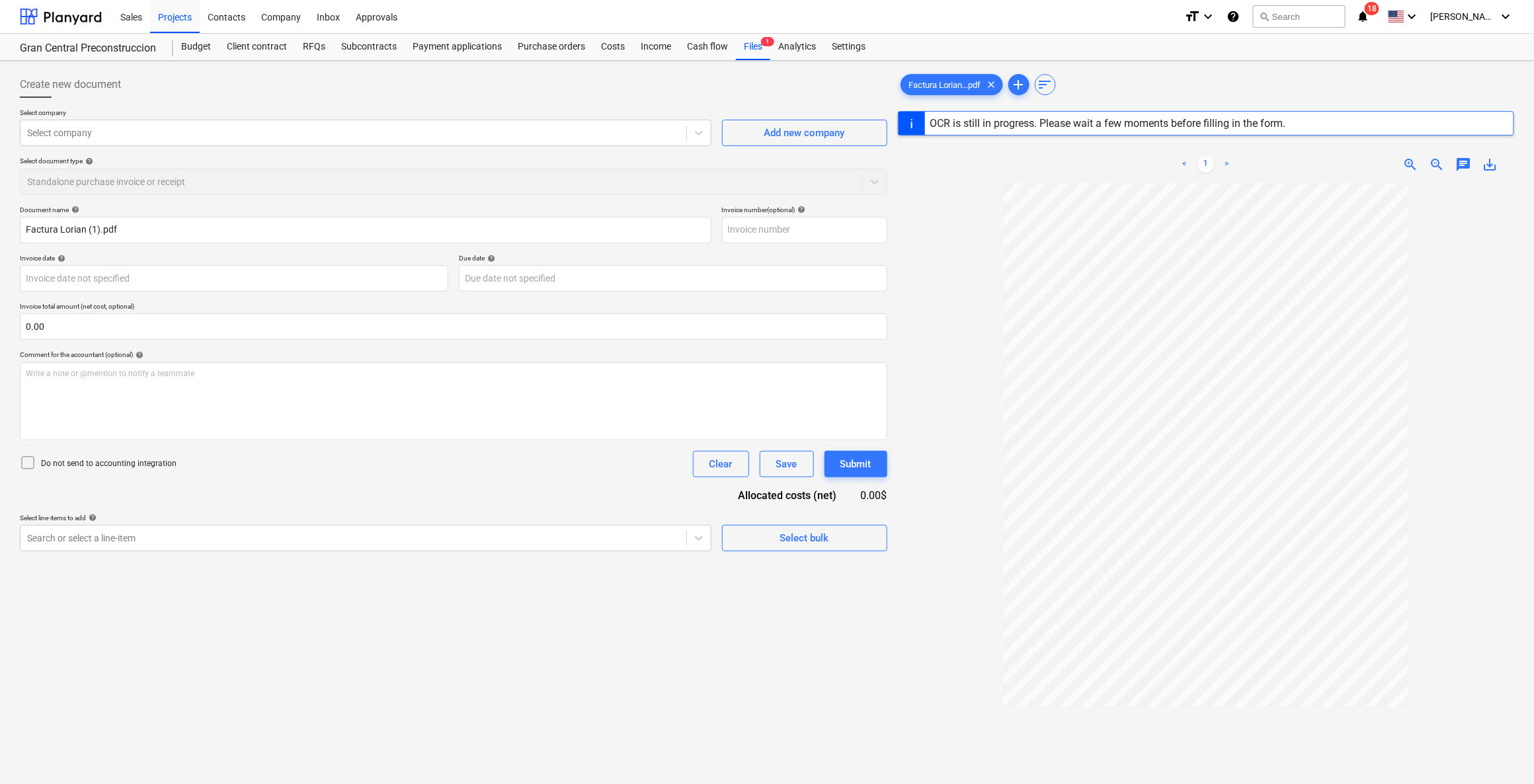
type input "002"
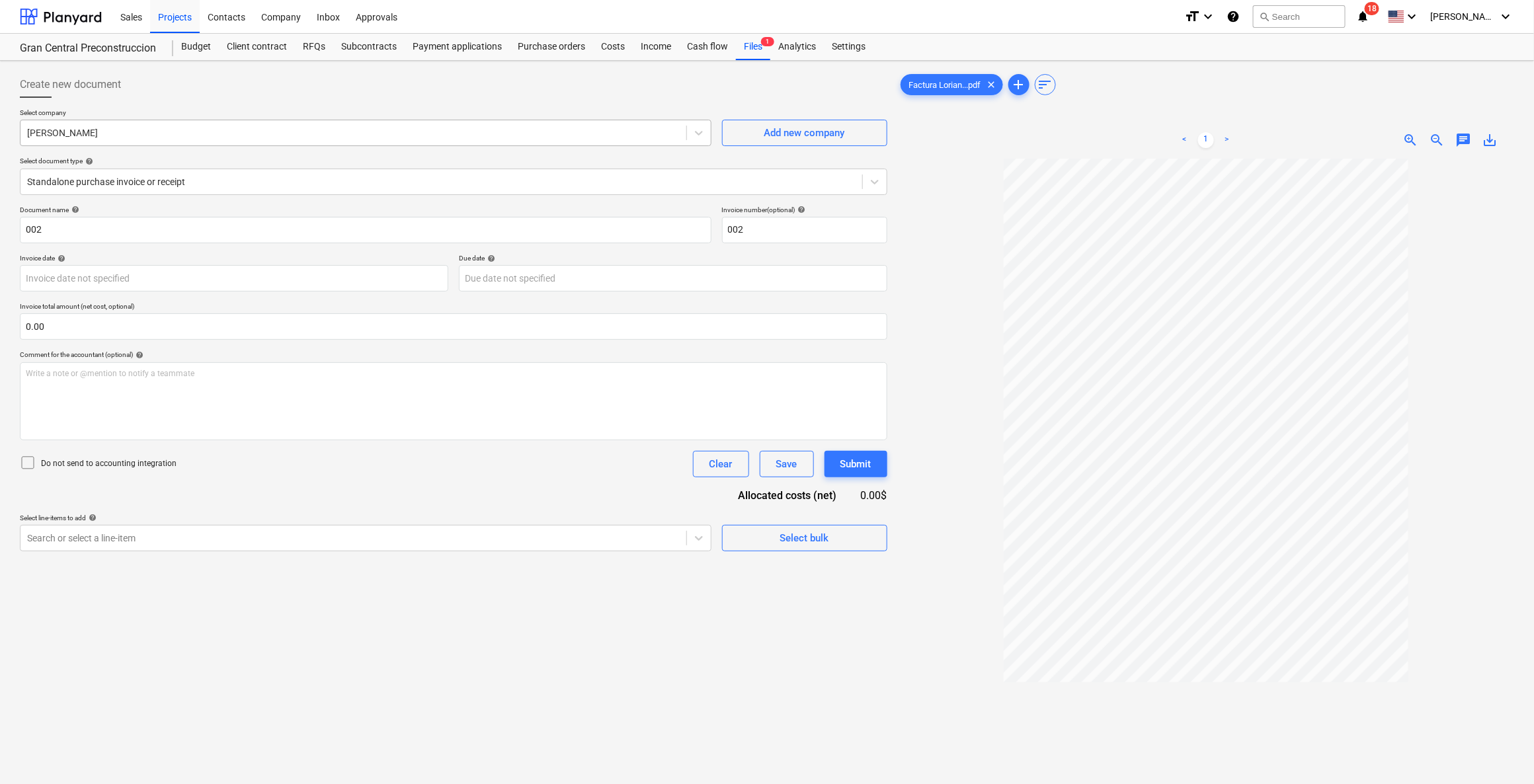
click at [136, 132] on div at bounding box center [353, 133] width 652 height 13
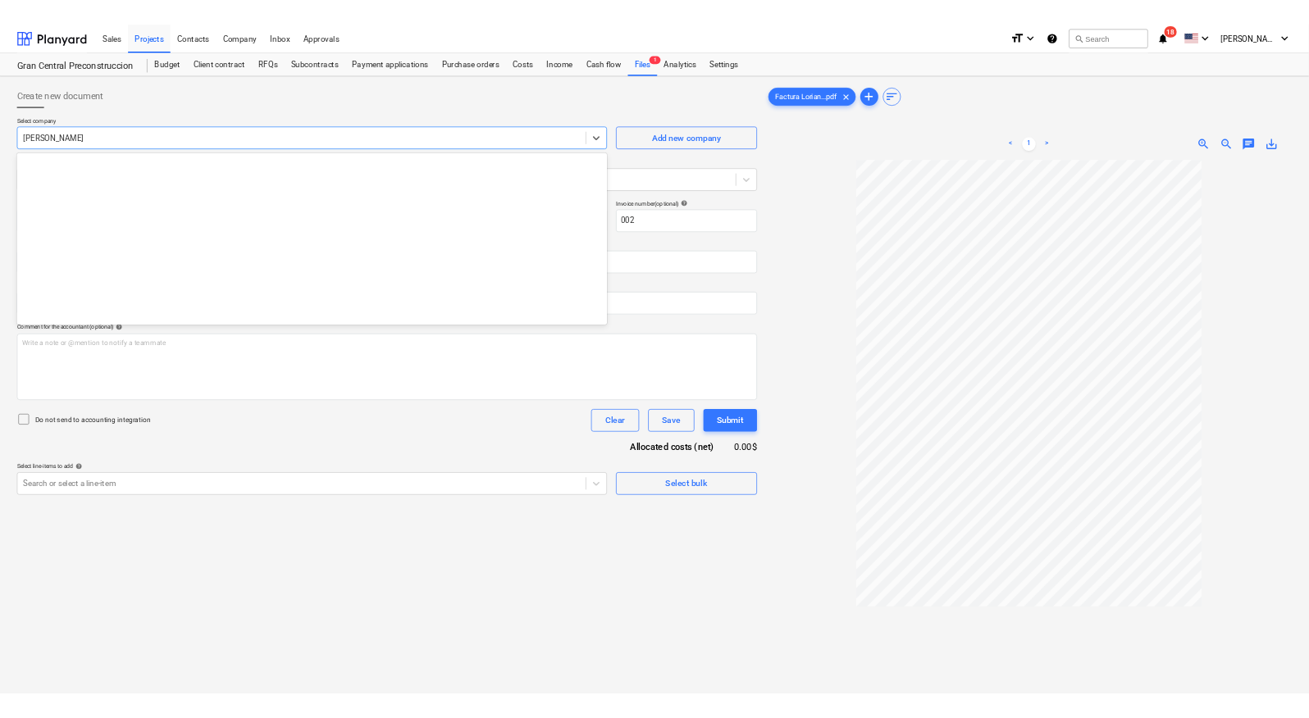
scroll to position [10303, 0]
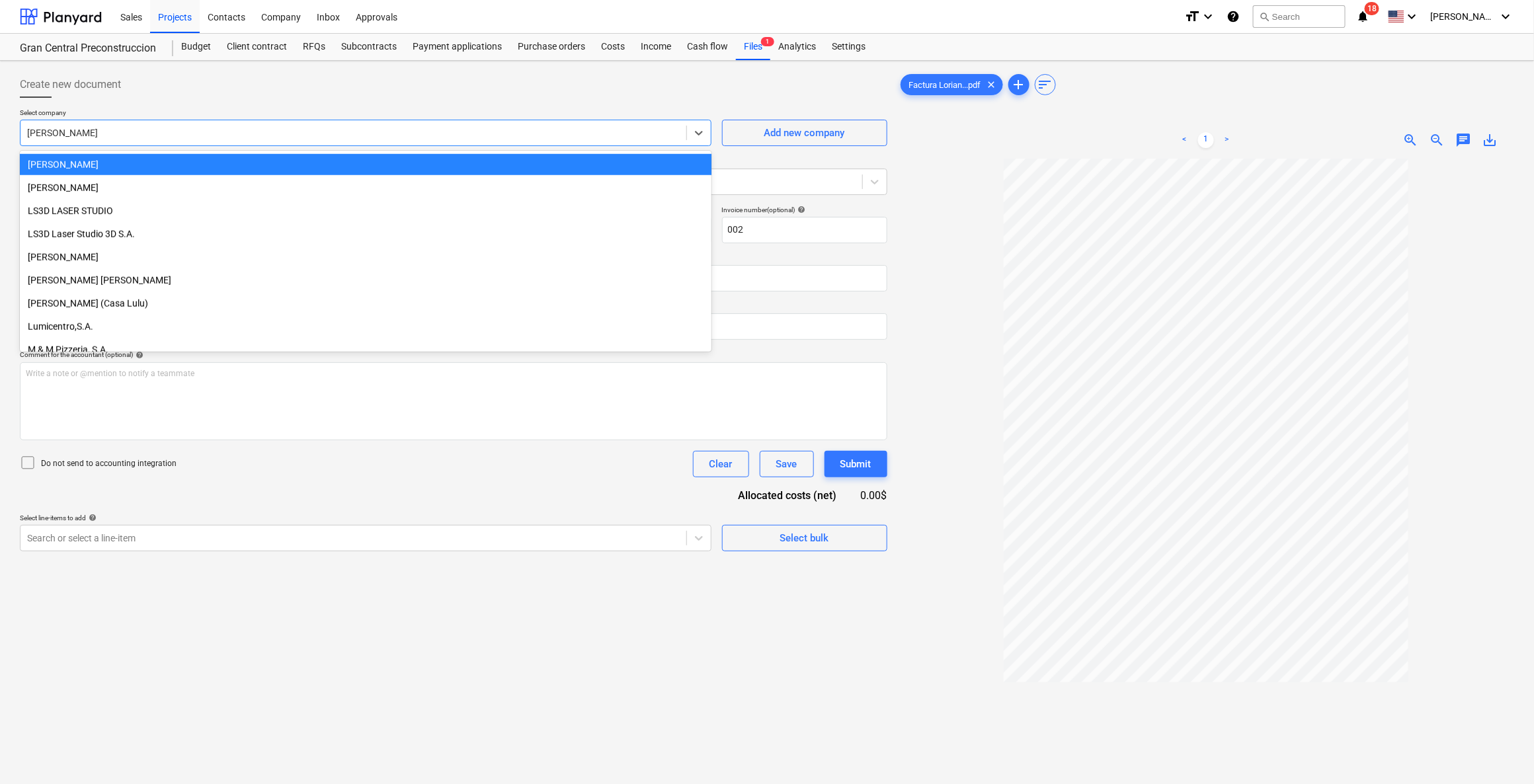
click at [148, 157] on div "[PERSON_NAME]" at bounding box center [366, 164] width 692 height 21
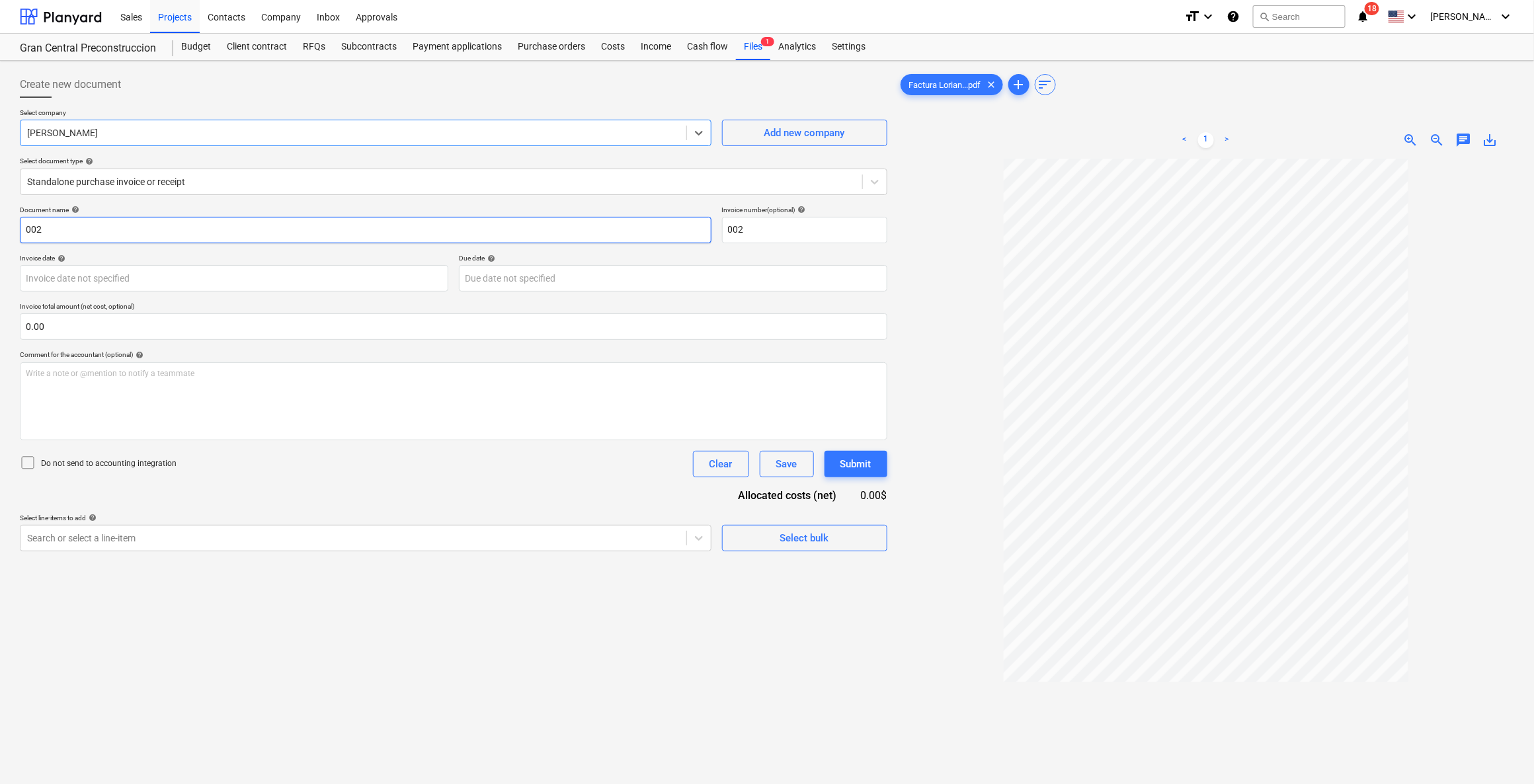
click at [156, 227] on input "002" at bounding box center [366, 230] width 692 height 27
type input "0"
type input "Servicios Profesionales [DATE]"
click at [541, 537] on div at bounding box center [353, 537] width 652 height 13
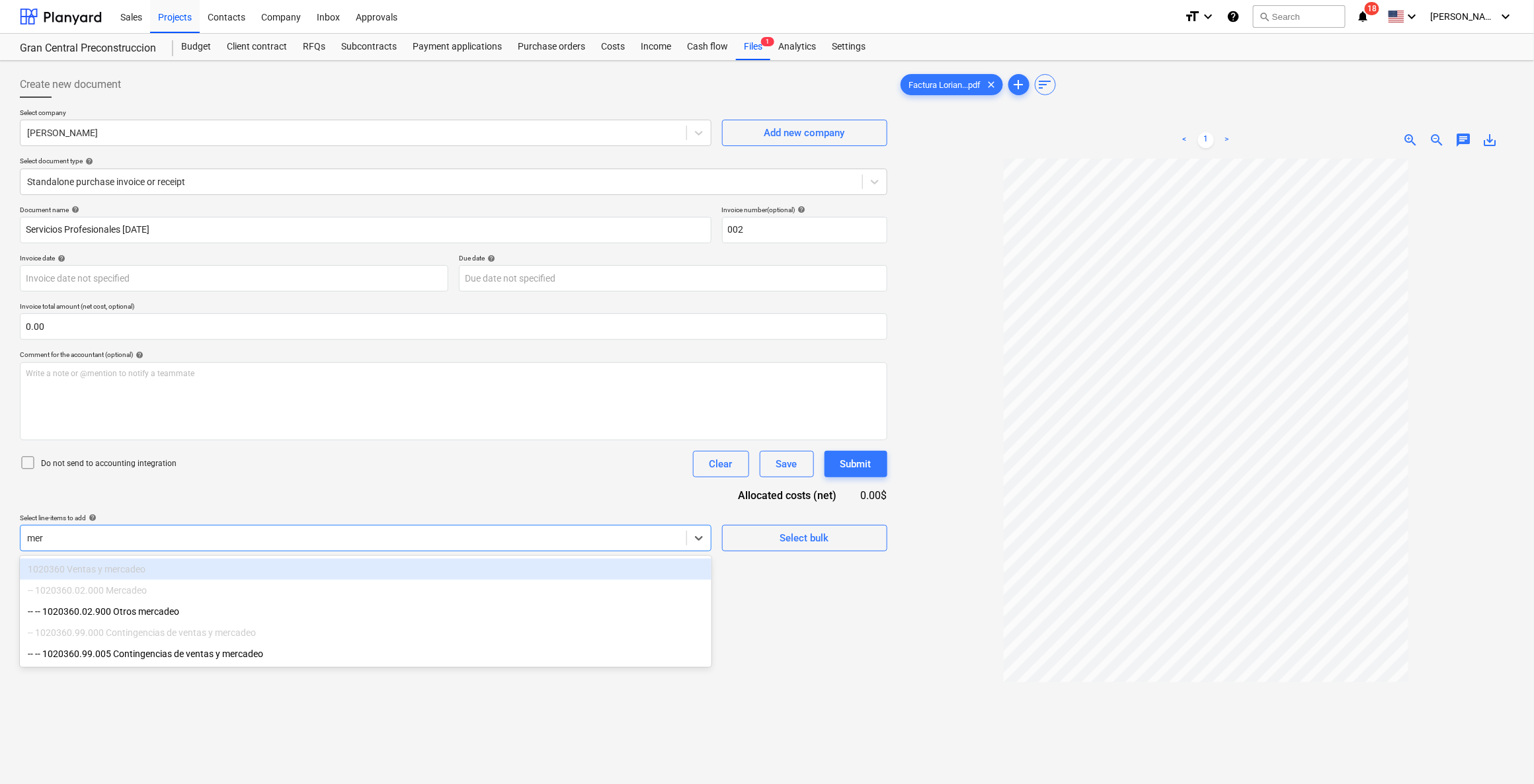
type input "merc"
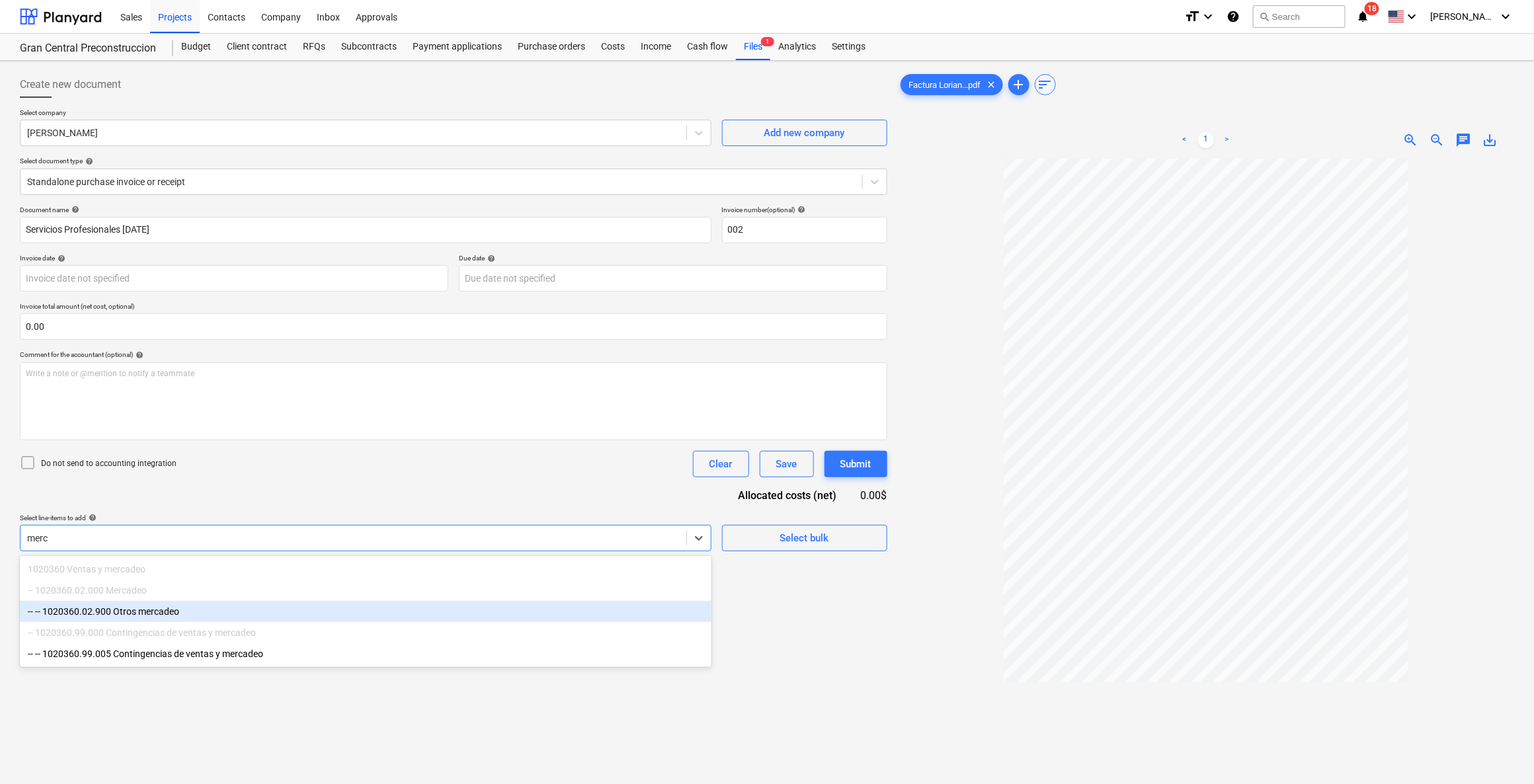
drag, startPoint x: 276, startPoint y: 627, endPoint x: 200, endPoint y: 659, distance: 82.5
click at [276, 579] on div "-- 1020360.99.000 Contingencias de ventas y mercadeo" at bounding box center [366, 633] width 692 height 21
click at [202, 579] on div "-- -- 1020360.02.900 Otros mercadeo" at bounding box center [366, 611] width 692 height 21
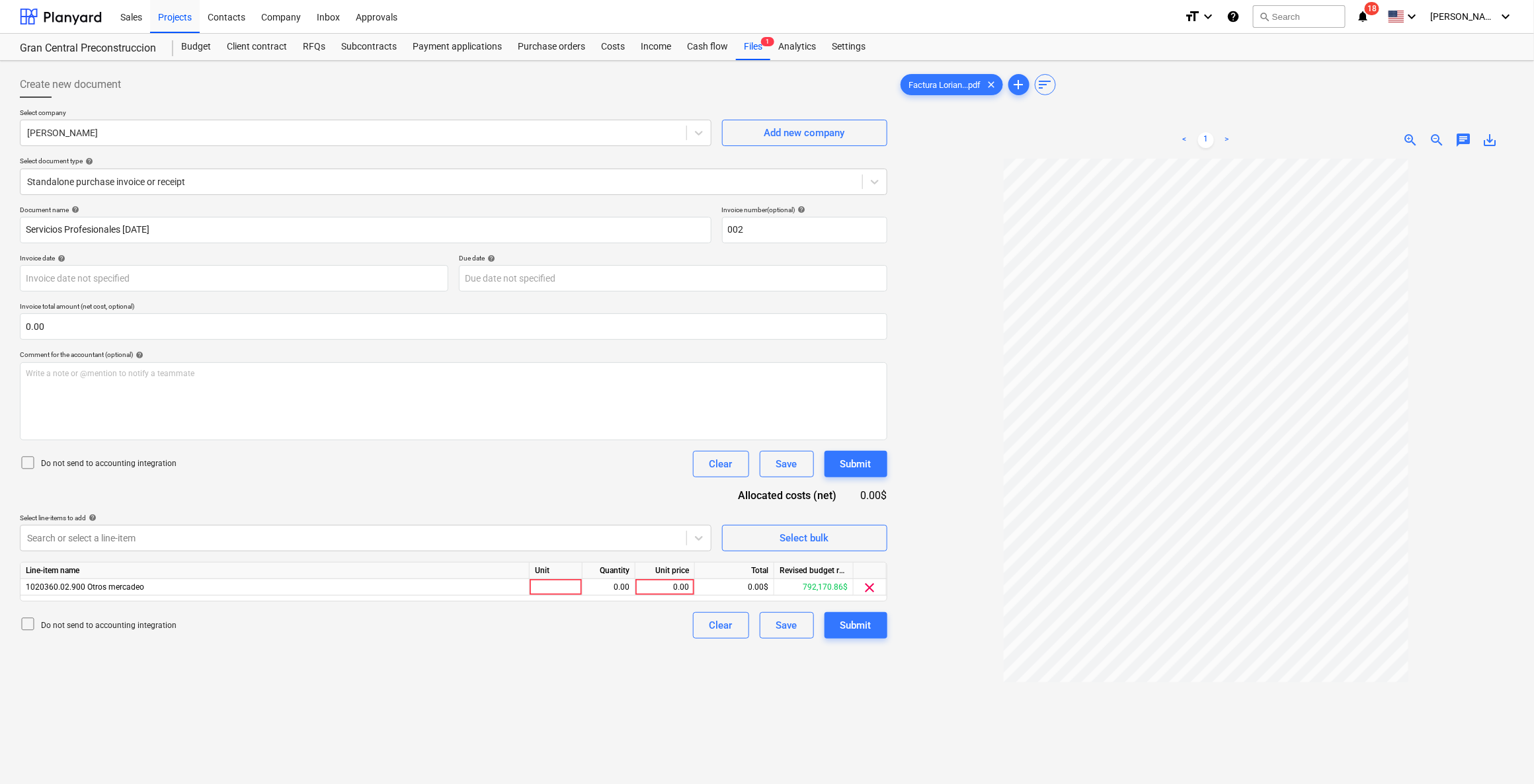
click at [781, 579] on div "Create new document Select company [PERSON_NAME] Add new company Select documen…" at bounding box center [453, 488] width 878 height 844
click at [676, 579] on div "0.00" at bounding box center [665, 587] width 48 height 17
type input "600"
click at [612, 579] on div "Create new document Select company [PERSON_NAME] Add new company Select documen…" at bounding box center [453, 488] width 878 height 844
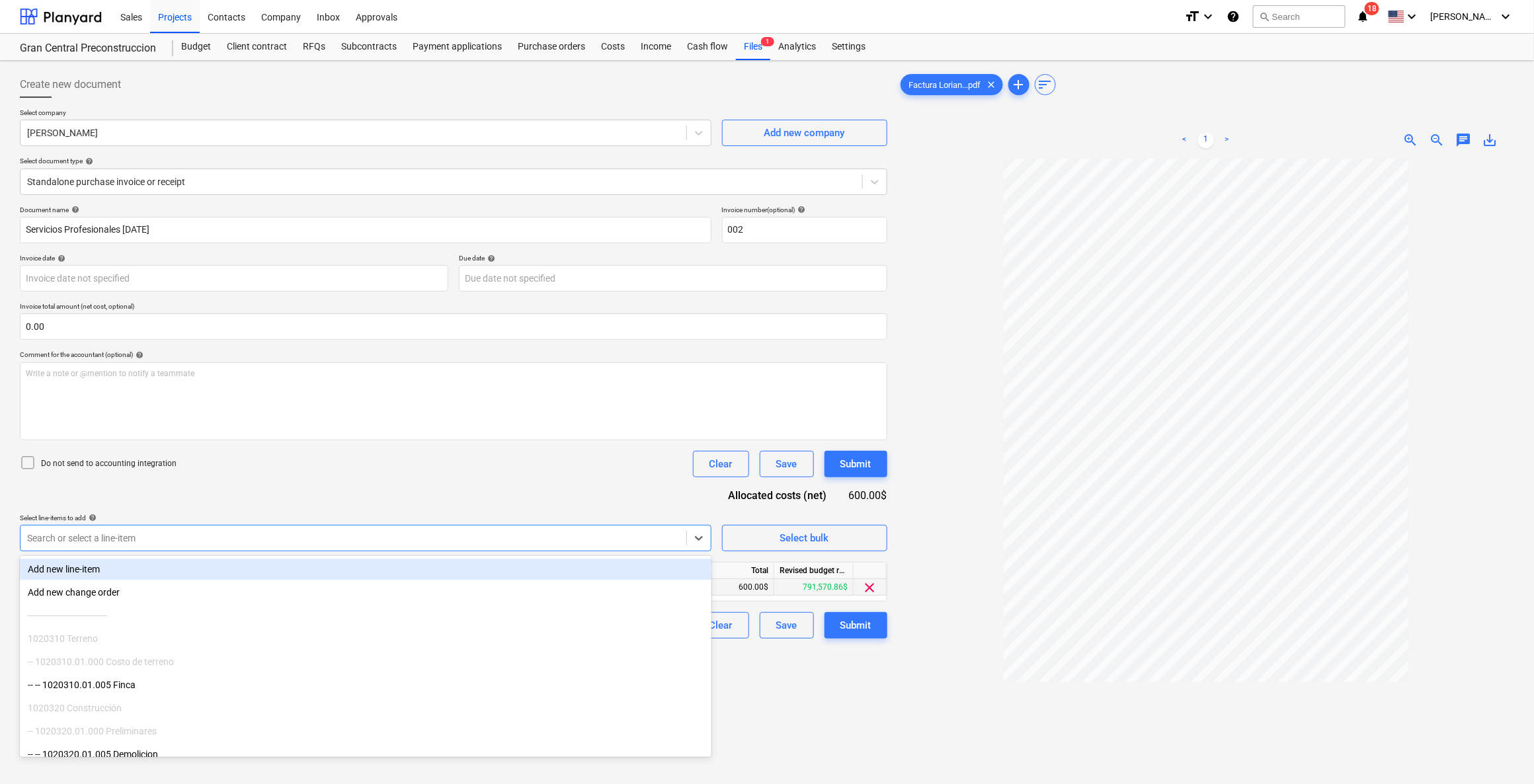
click at [590, 529] on div "Search or select a line-item" at bounding box center [353, 537] width 666 height 19
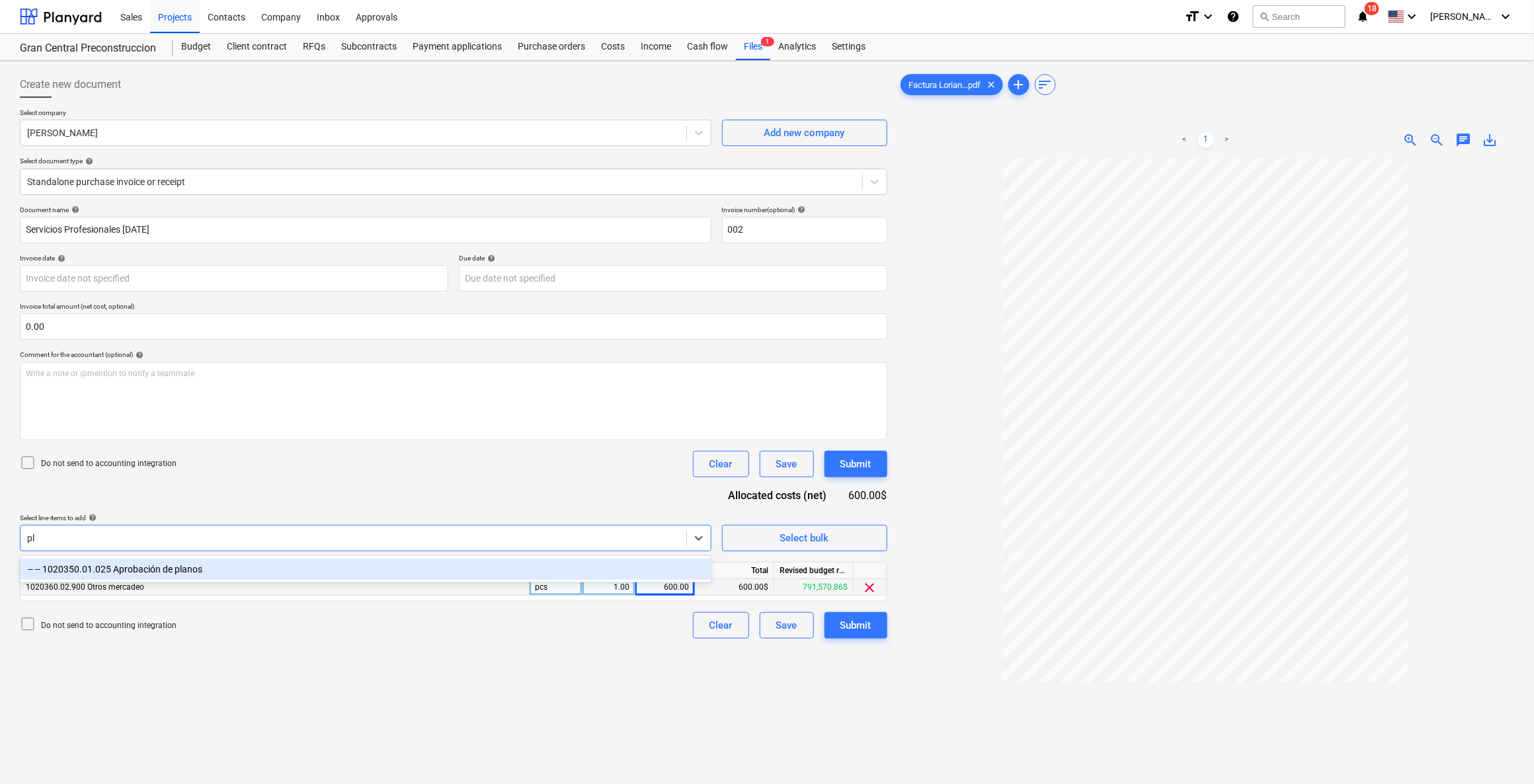
type input "p"
type input "equi"
click at [554, 567] on div "-- -- 1020360.02.070 Honorarios Equipo de Ventas" at bounding box center [366, 569] width 692 height 21
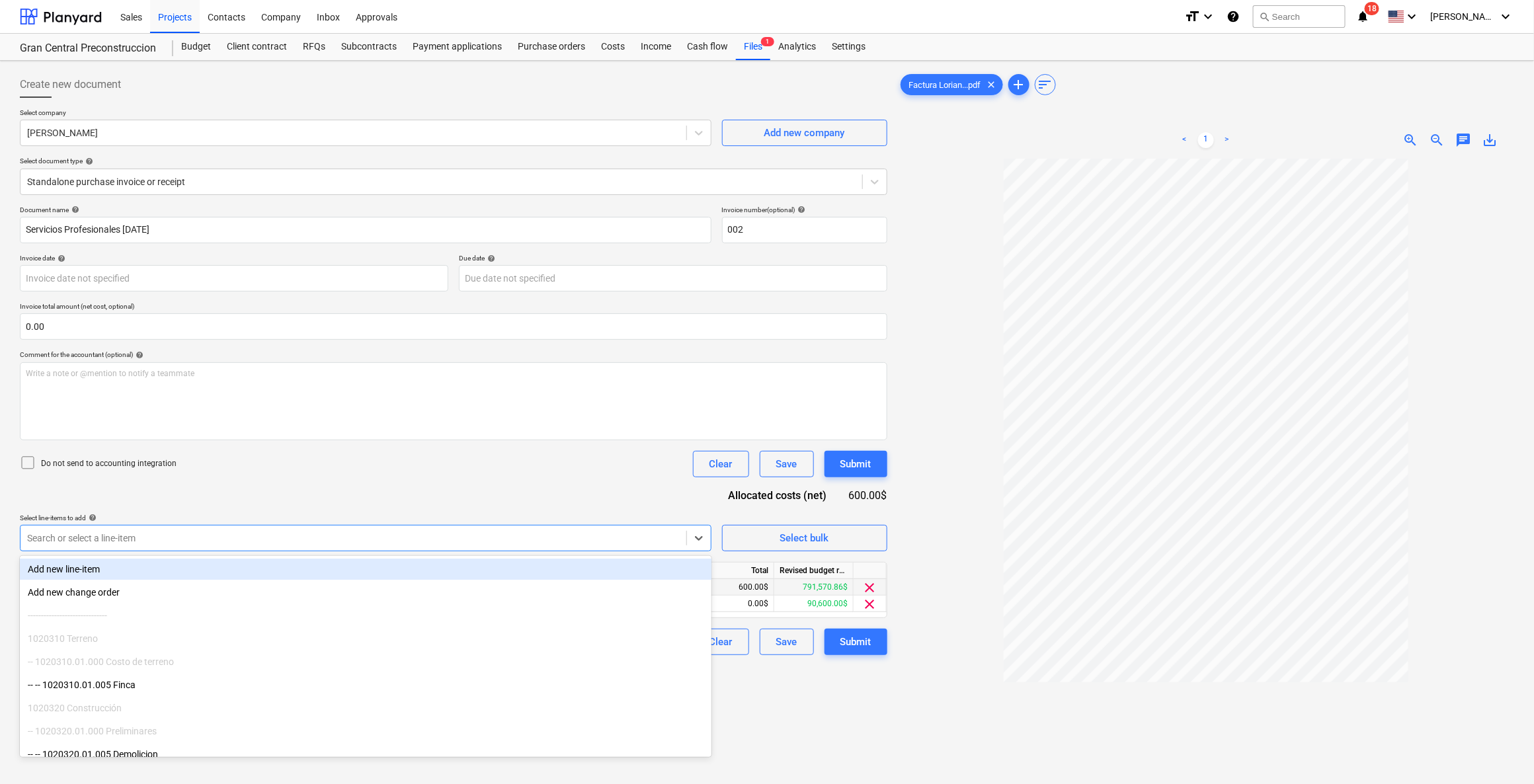
click at [925, 579] on div at bounding box center [1206, 532] width 616 height 747
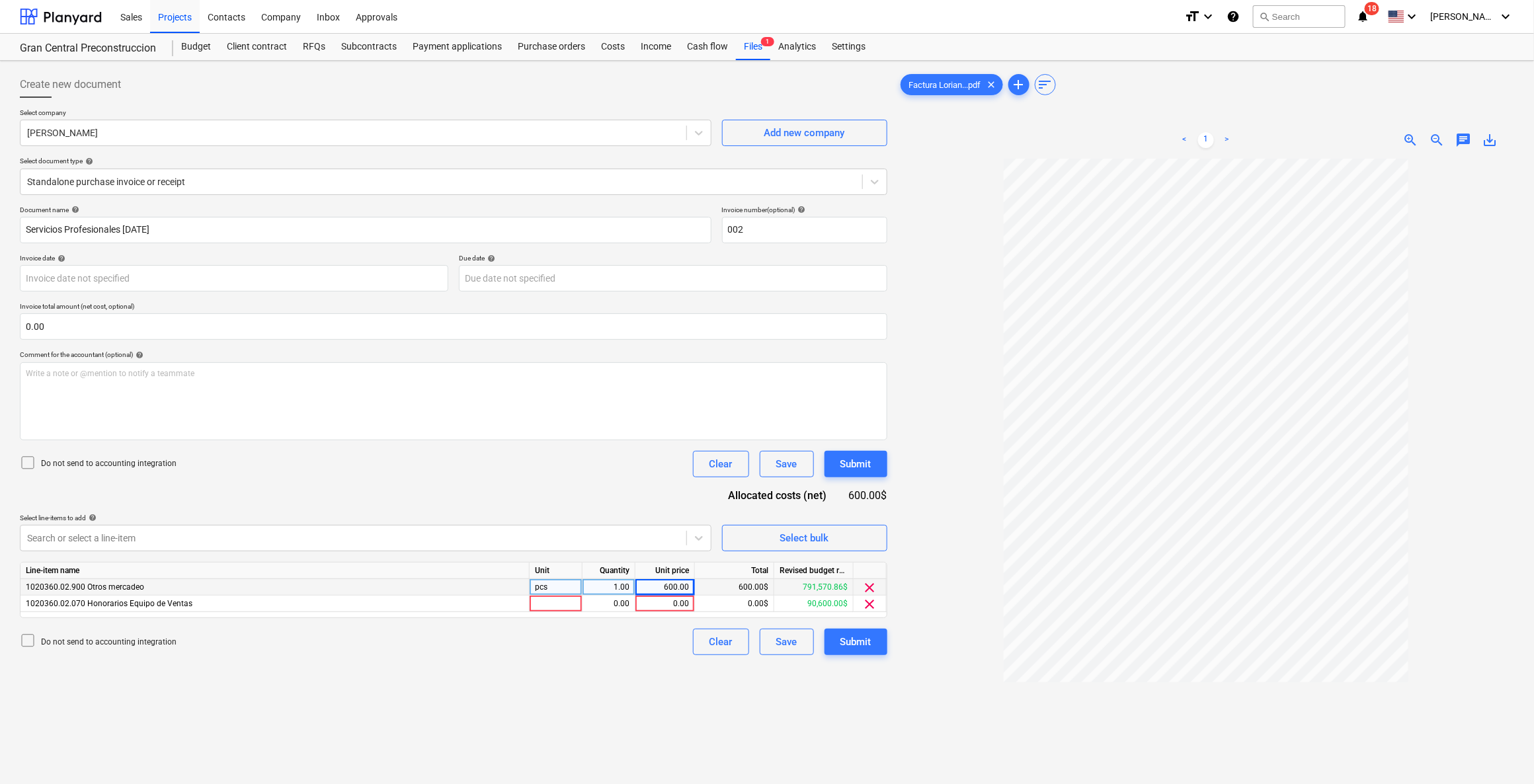
click at [872, 579] on span "clear" at bounding box center [870, 587] width 16 height 16
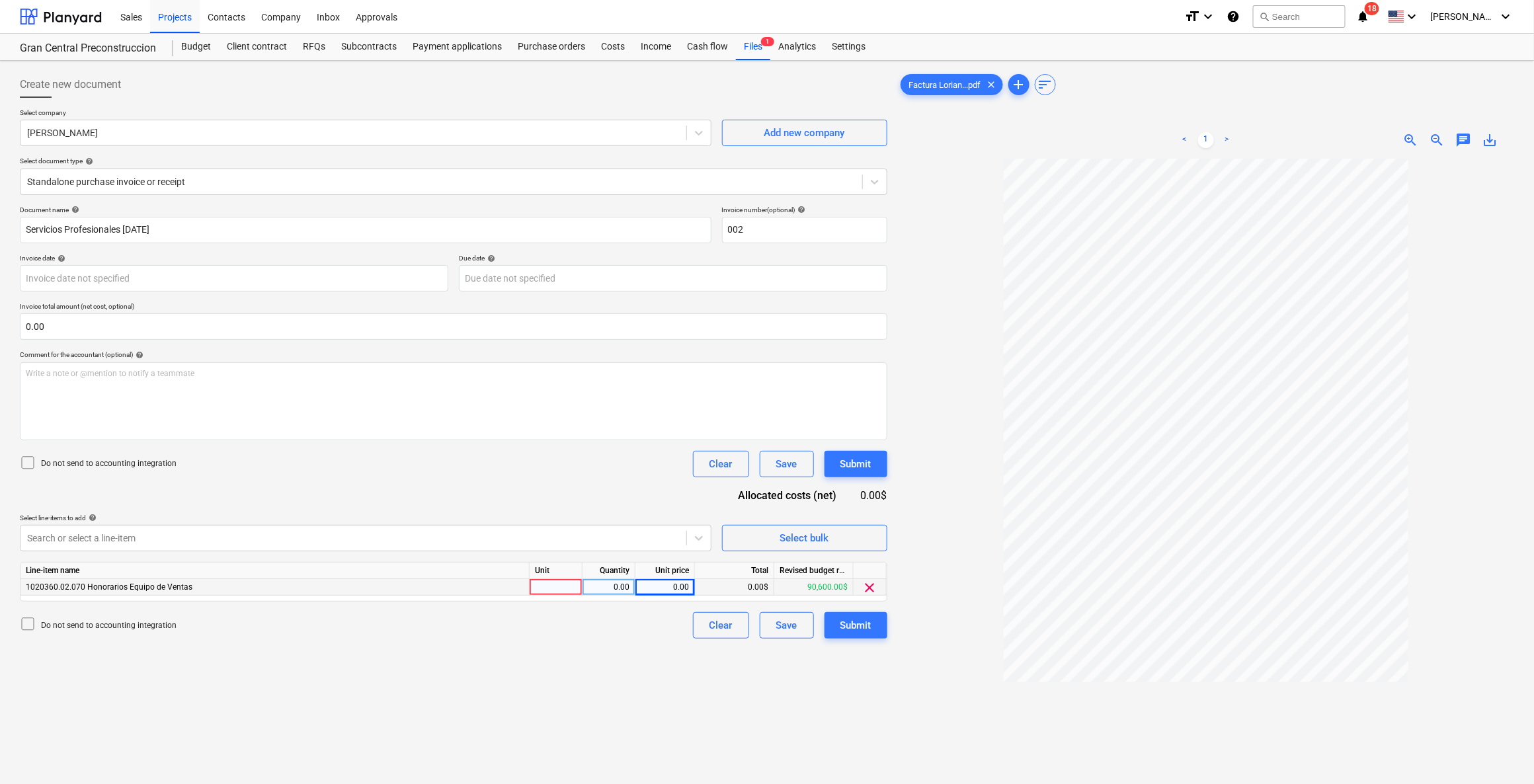
click at [676, 579] on div "0.00" at bounding box center [665, 587] width 48 height 17
type input "600"
click at [533, 579] on div "Create new document Select company [PERSON_NAME] Add new company Select documen…" at bounding box center [453, 488] width 878 height 844
click at [850, 579] on div "Submit" at bounding box center [855, 624] width 31 height 17
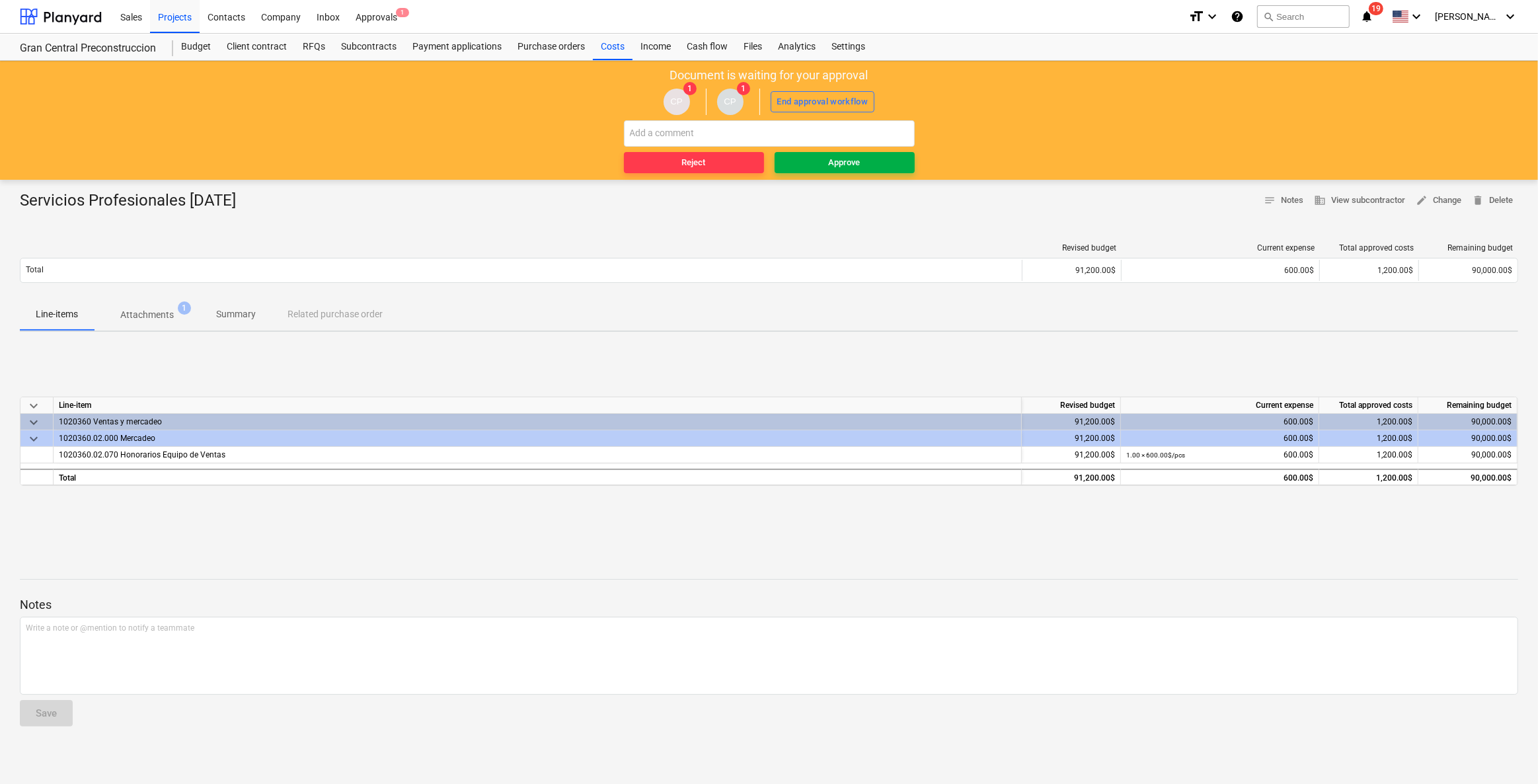
click at [847, 162] on div "Approve" at bounding box center [844, 163] width 31 height 15
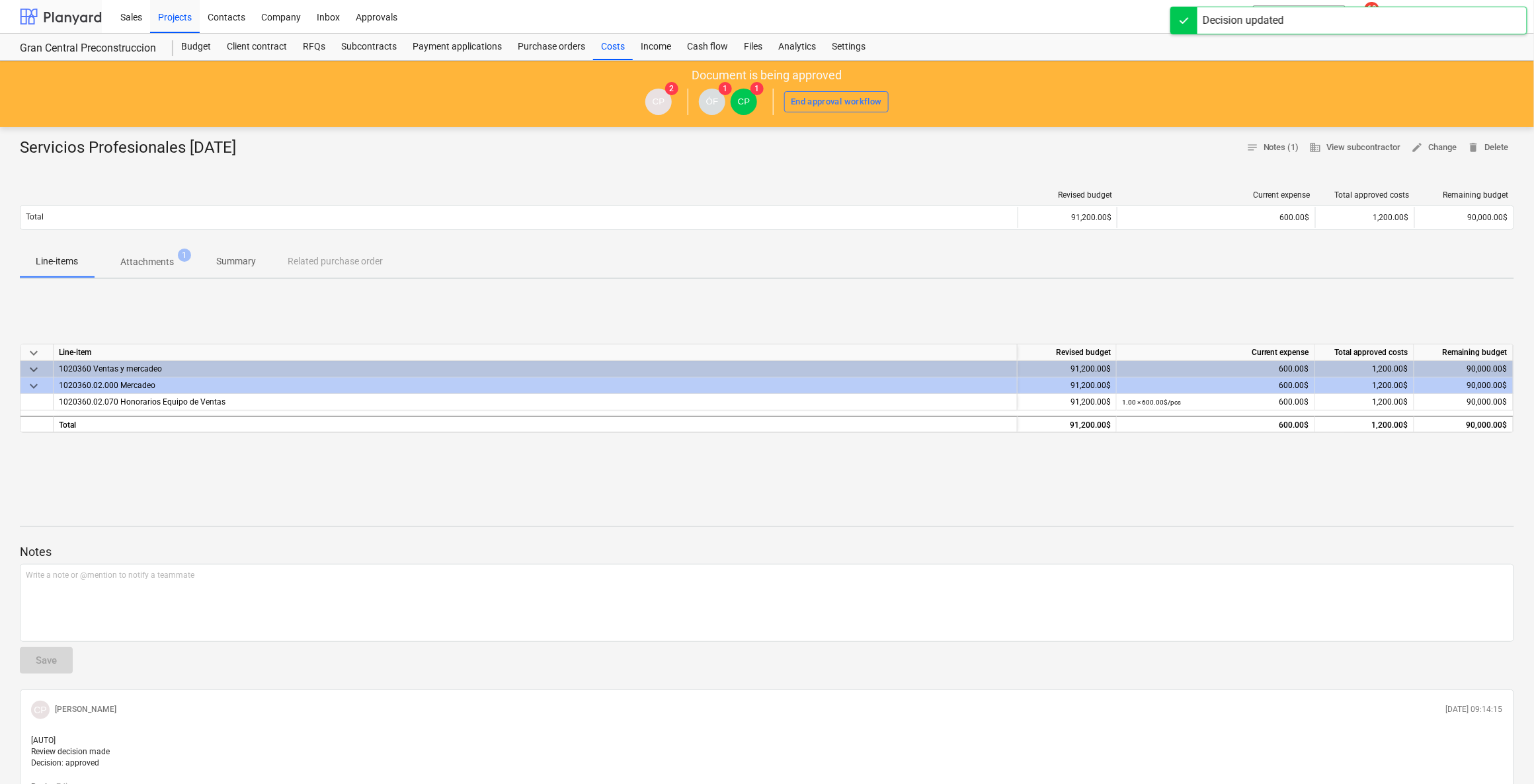
click at [69, 17] on div at bounding box center [61, 16] width 82 height 33
